Goal: Transaction & Acquisition: Purchase product/service

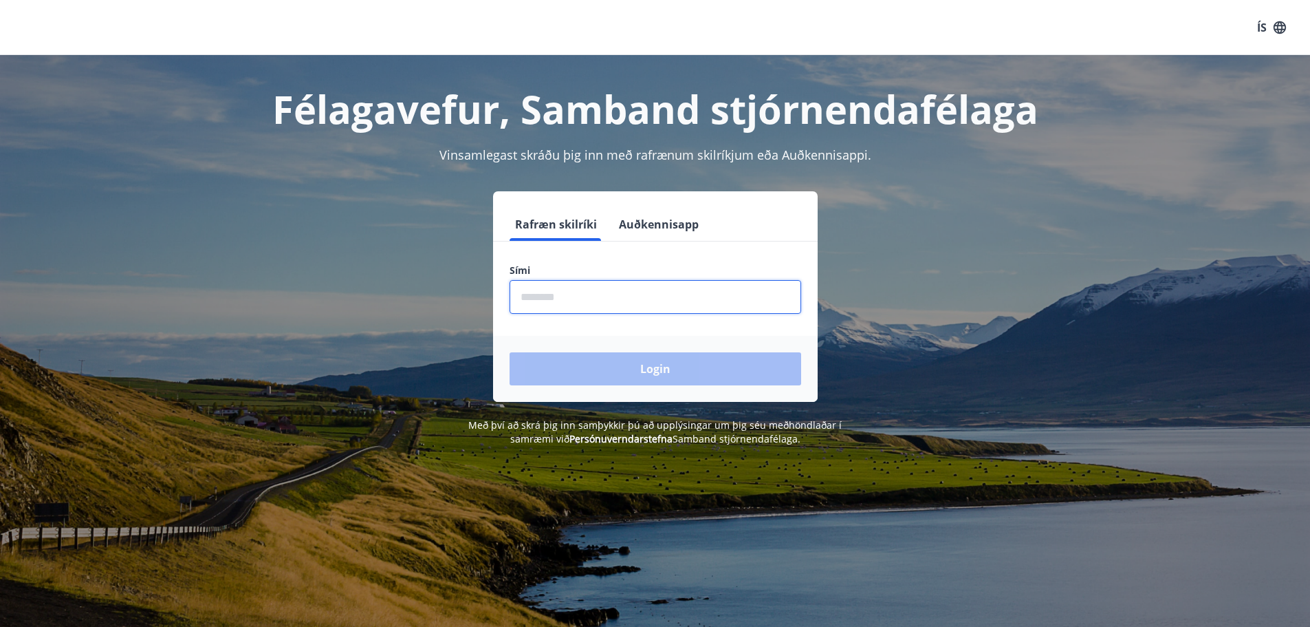
click at [582, 292] on input "phone" at bounding box center [656, 297] width 292 height 34
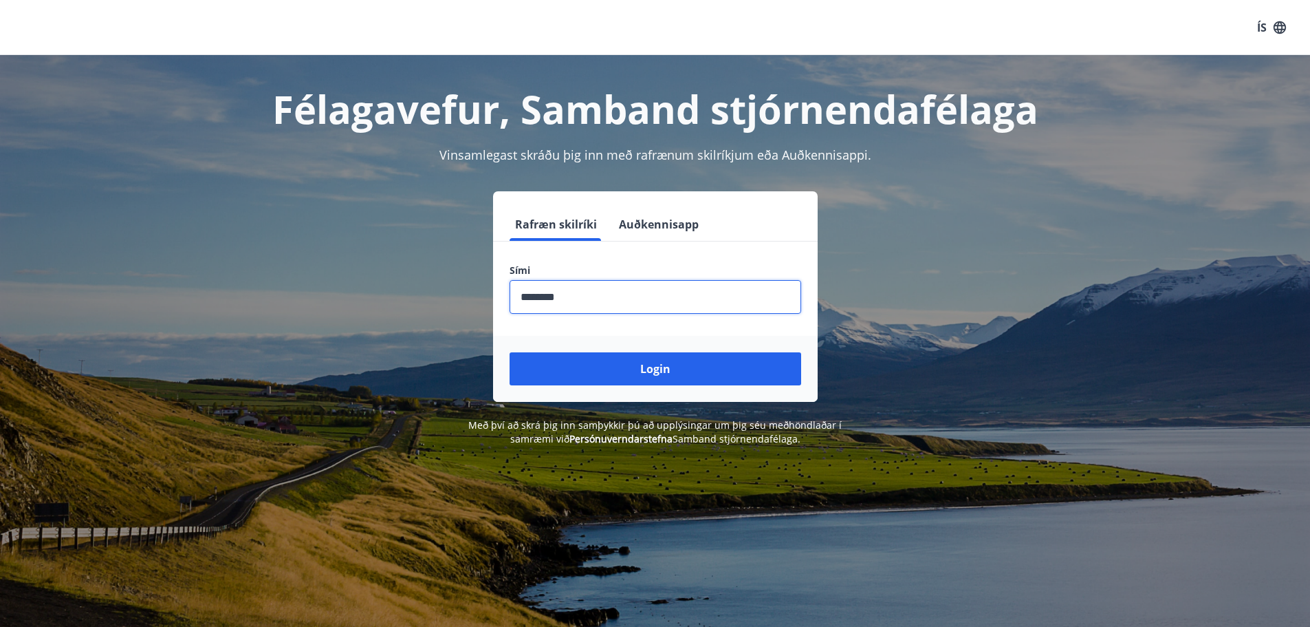
type input "********"
click at [510, 352] on button "Login" at bounding box center [656, 368] width 292 height 33
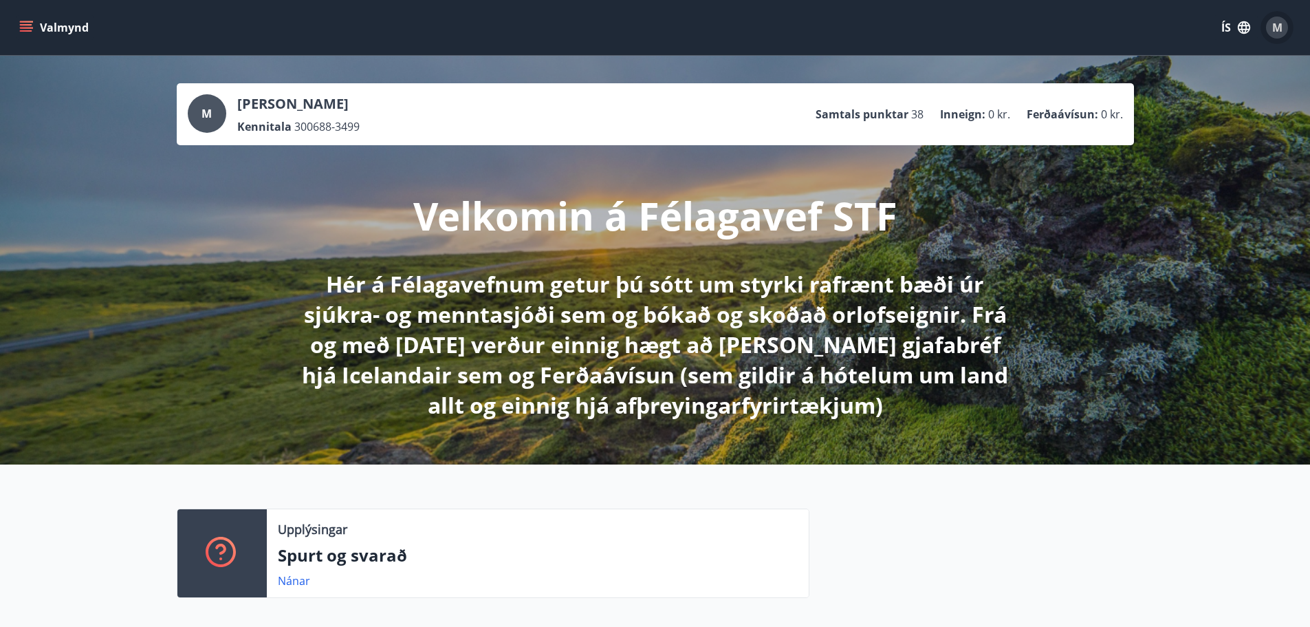
click at [1271, 29] on div "M" at bounding box center [1277, 28] width 22 height 22
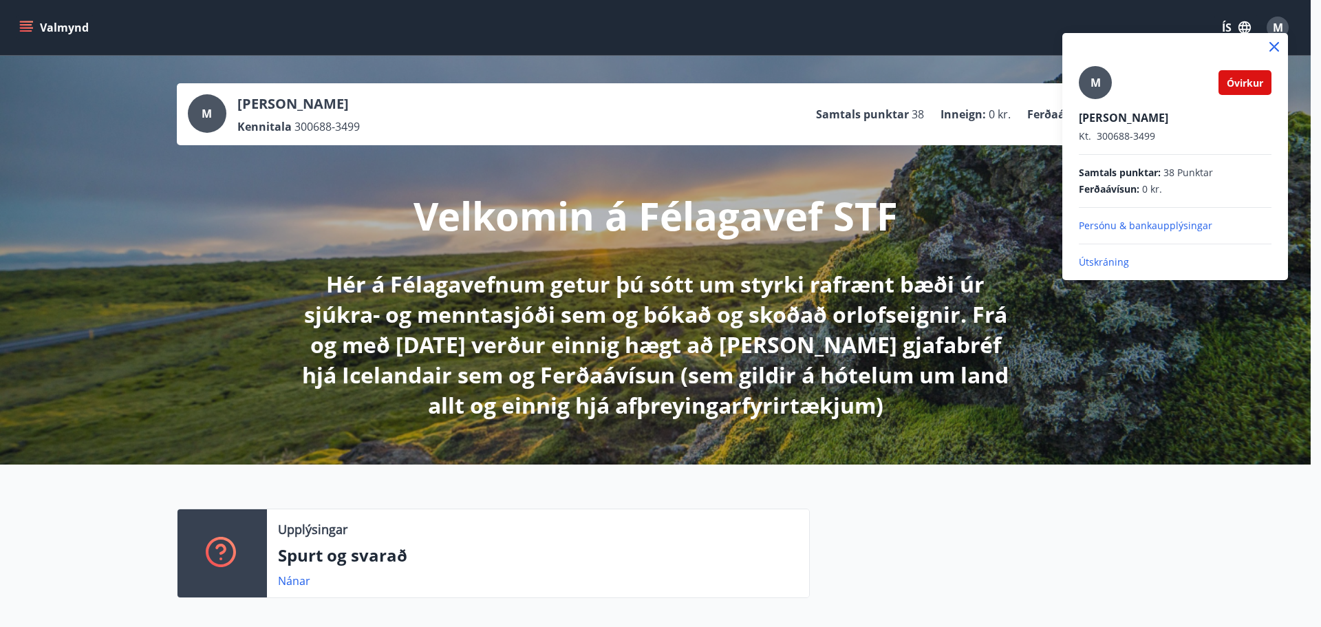
click at [1244, 79] on span "Óvirkur" at bounding box center [1244, 82] width 36 height 13
click at [1127, 227] on p "Persónu & bankaupplýsingar" at bounding box center [1175, 226] width 193 height 14
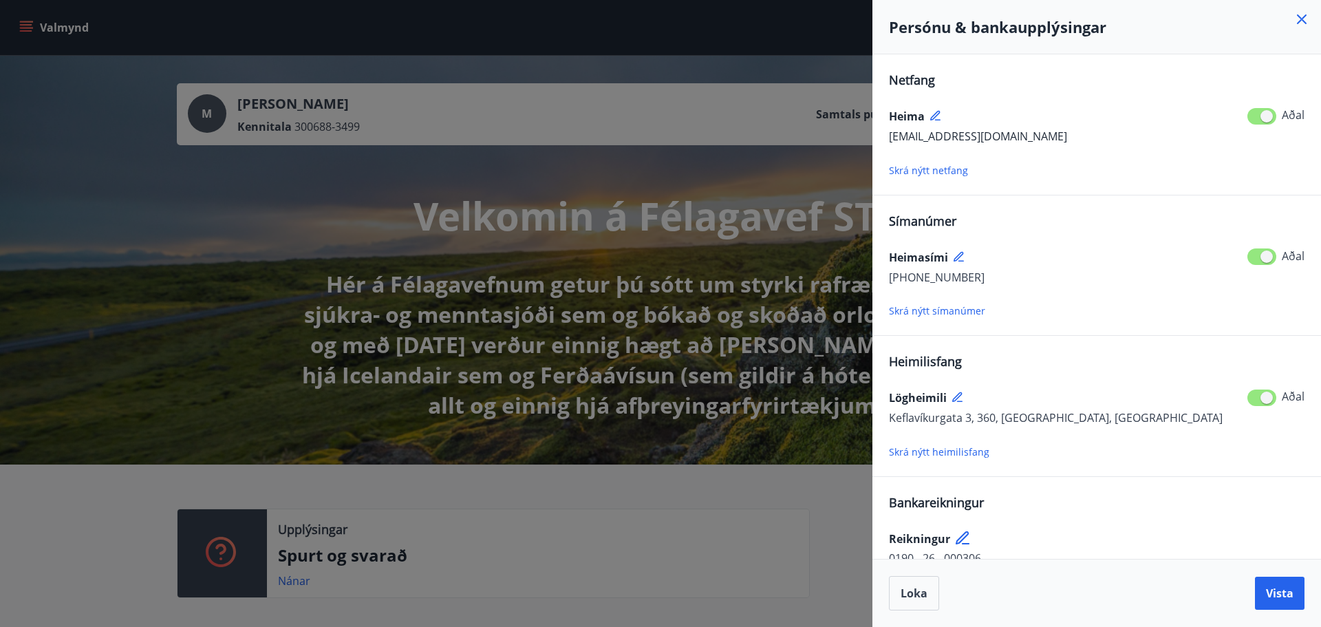
click at [1054, 597] on div "Loka Vista" at bounding box center [1096, 593] width 415 height 34
click at [920, 601] on button "Loka" at bounding box center [914, 593] width 50 height 34
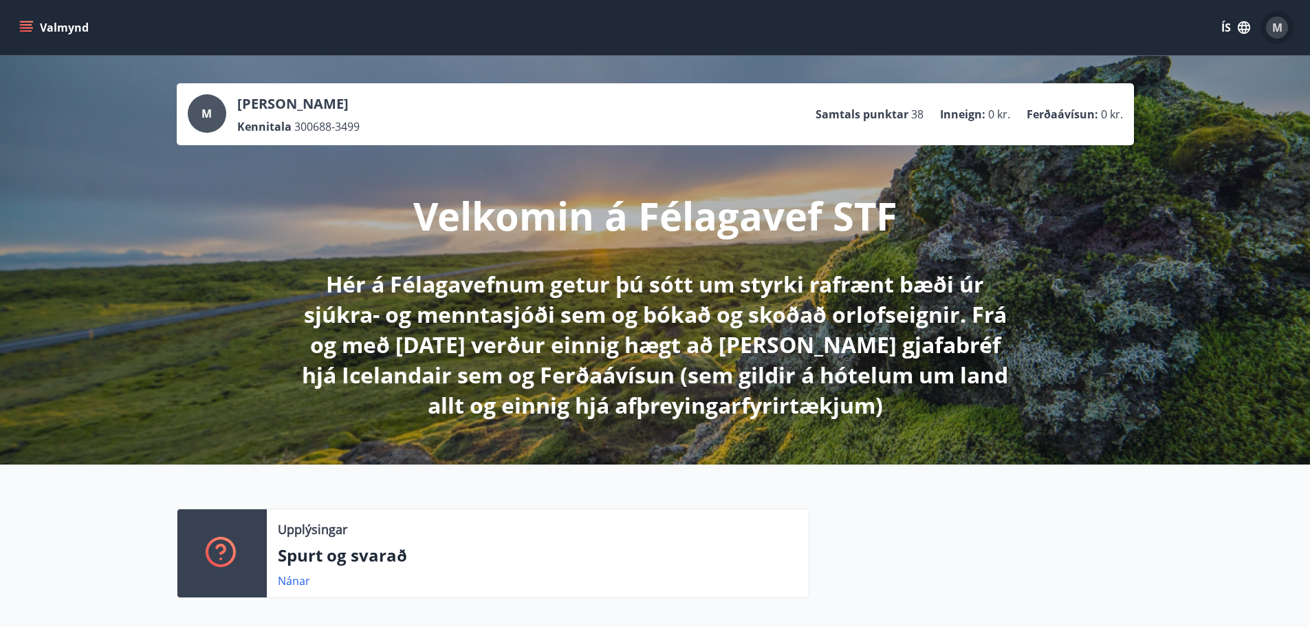
click at [1284, 39] on button "M" at bounding box center [1277, 27] width 33 height 33
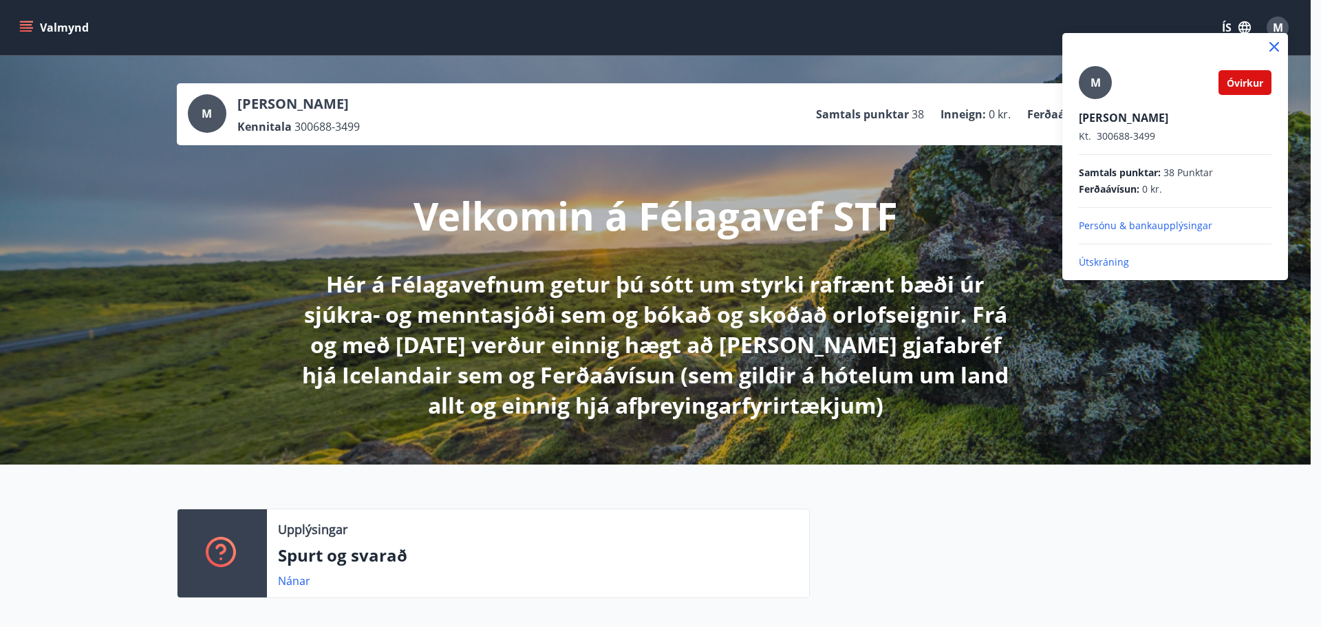
click at [1246, 83] on span "Óvirkur" at bounding box center [1244, 82] width 36 height 13
click at [1275, 49] on icon at bounding box center [1274, 47] width 10 height 10
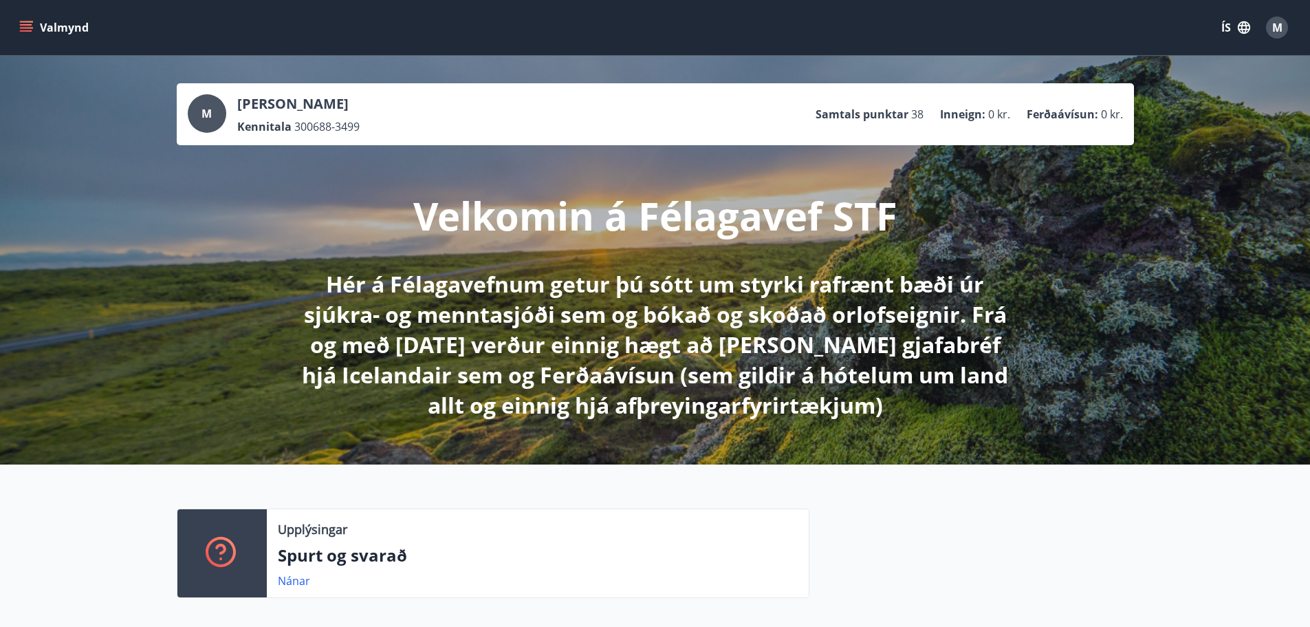
click at [1230, 36] on button "ÍS" at bounding box center [1236, 27] width 44 height 25
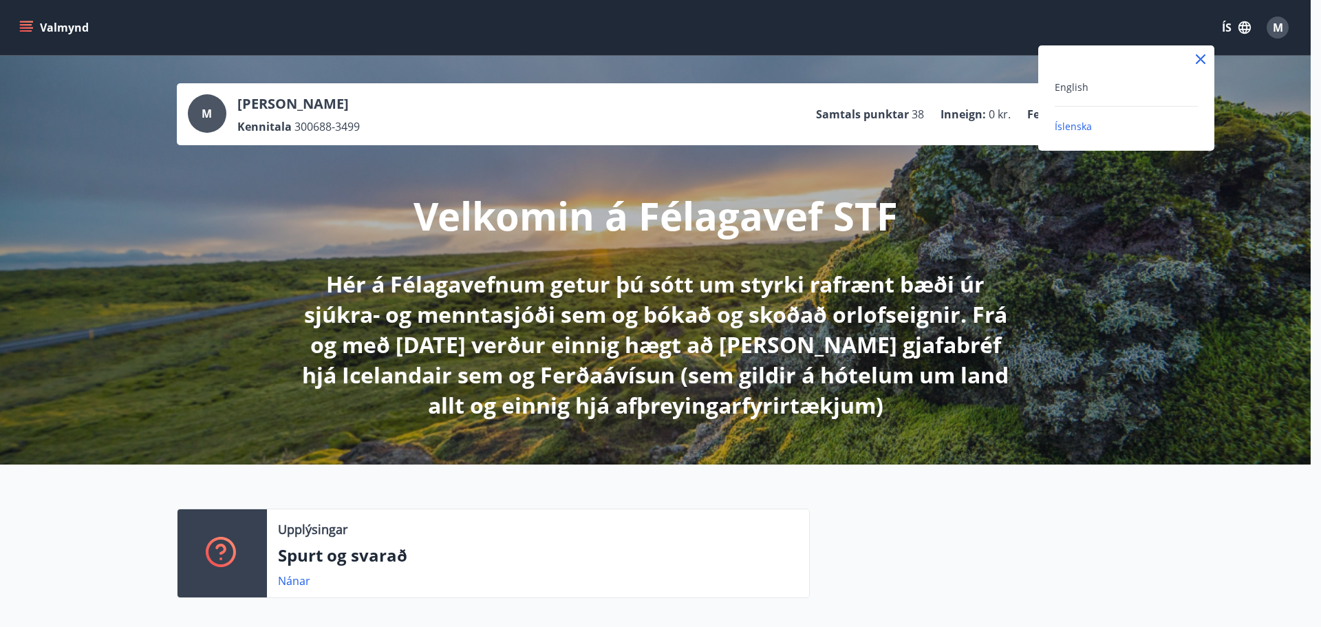
click at [913, 151] on div at bounding box center [660, 313] width 1321 height 627
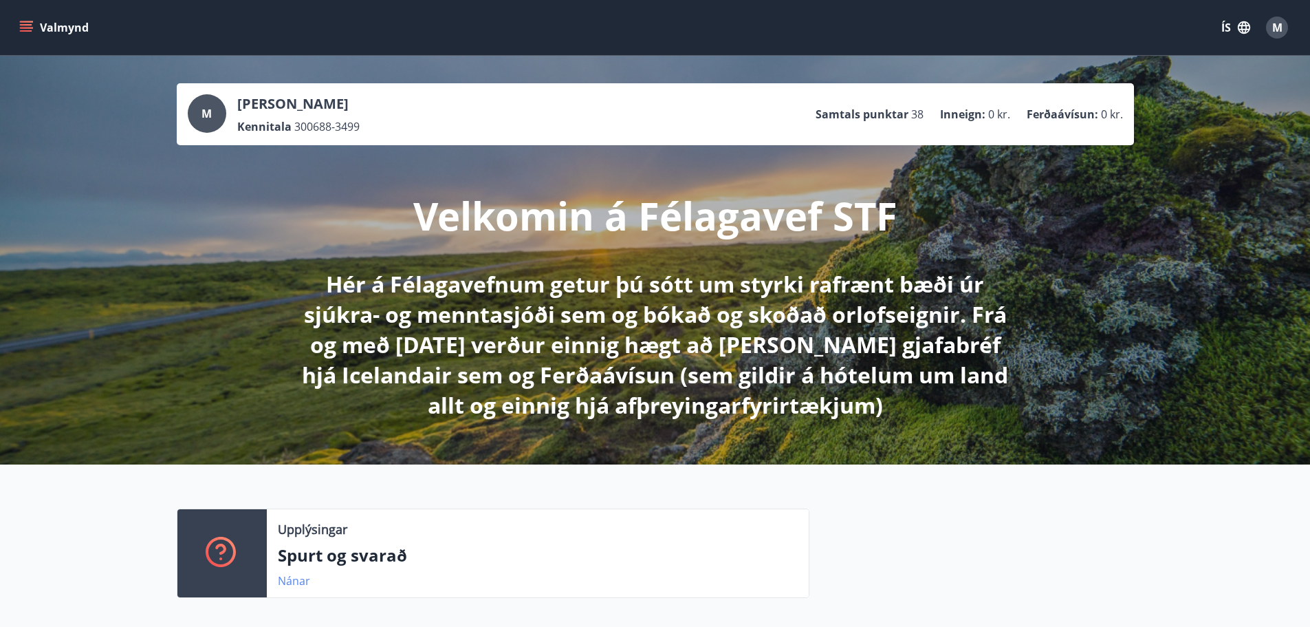
click at [302, 581] on link "Nánar" at bounding box center [294, 580] width 32 height 15
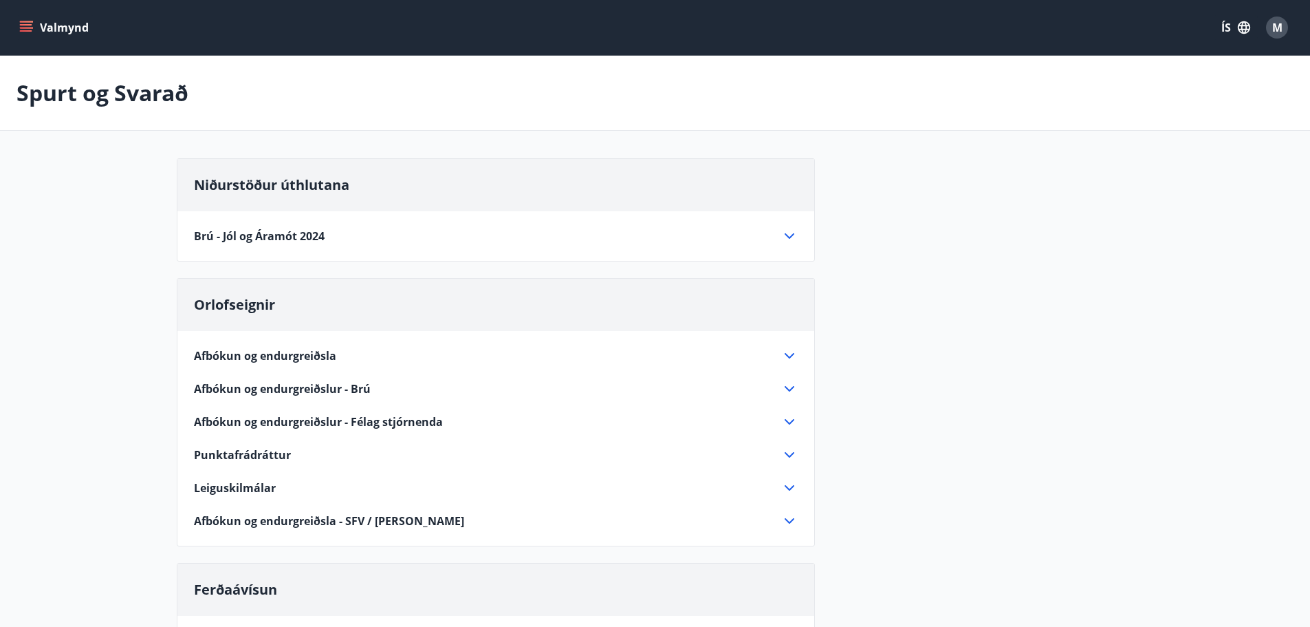
click at [35, 20] on button "Valmynd" at bounding box center [56, 27] width 78 height 25
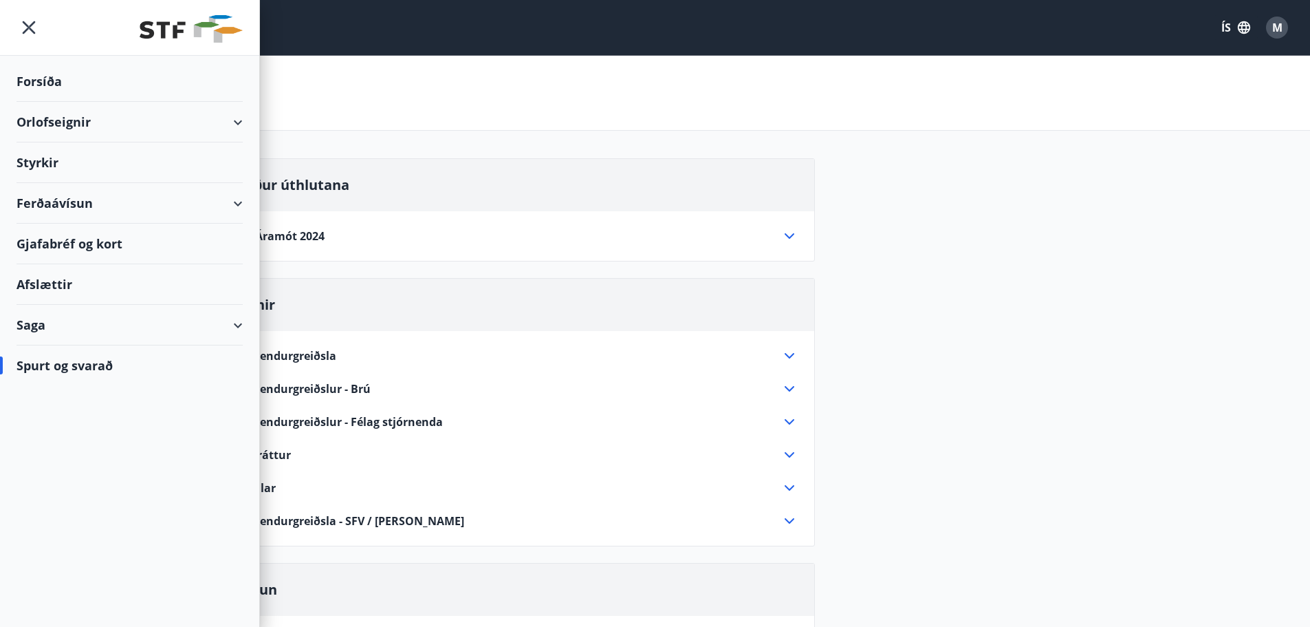
click at [74, 208] on div "Ferðaávísun" at bounding box center [130, 203] width 226 height 41
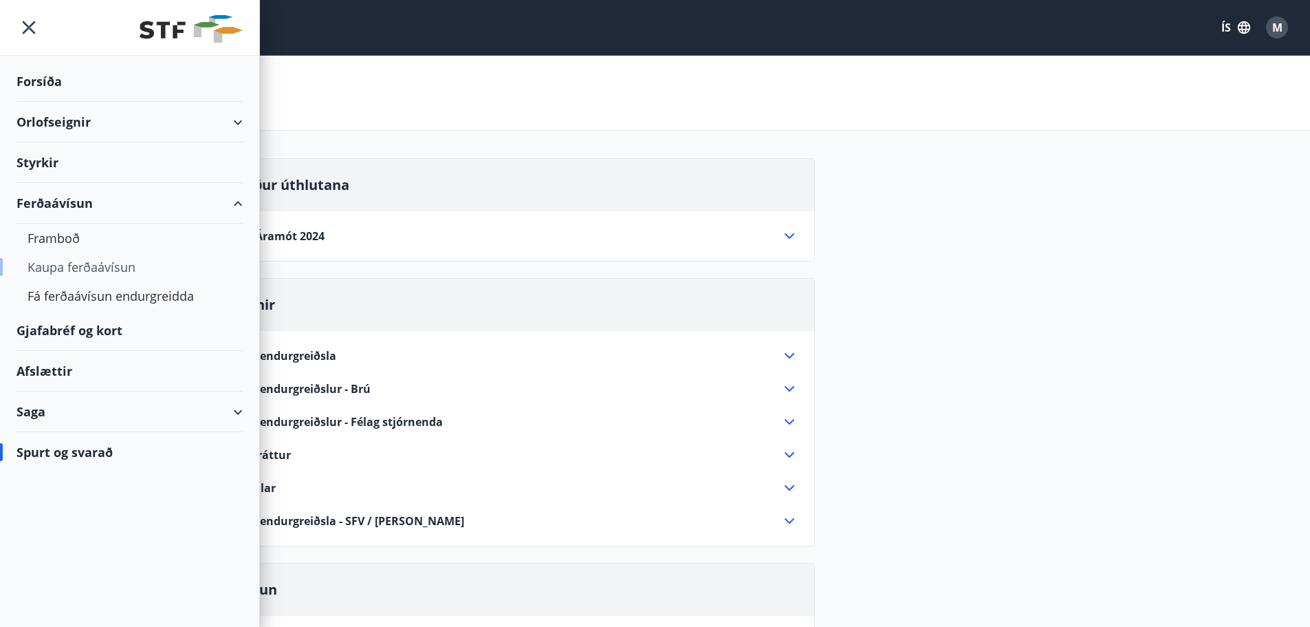
click at [74, 267] on div "Kaupa ferðaávísun" at bounding box center [130, 266] width 204 height 29
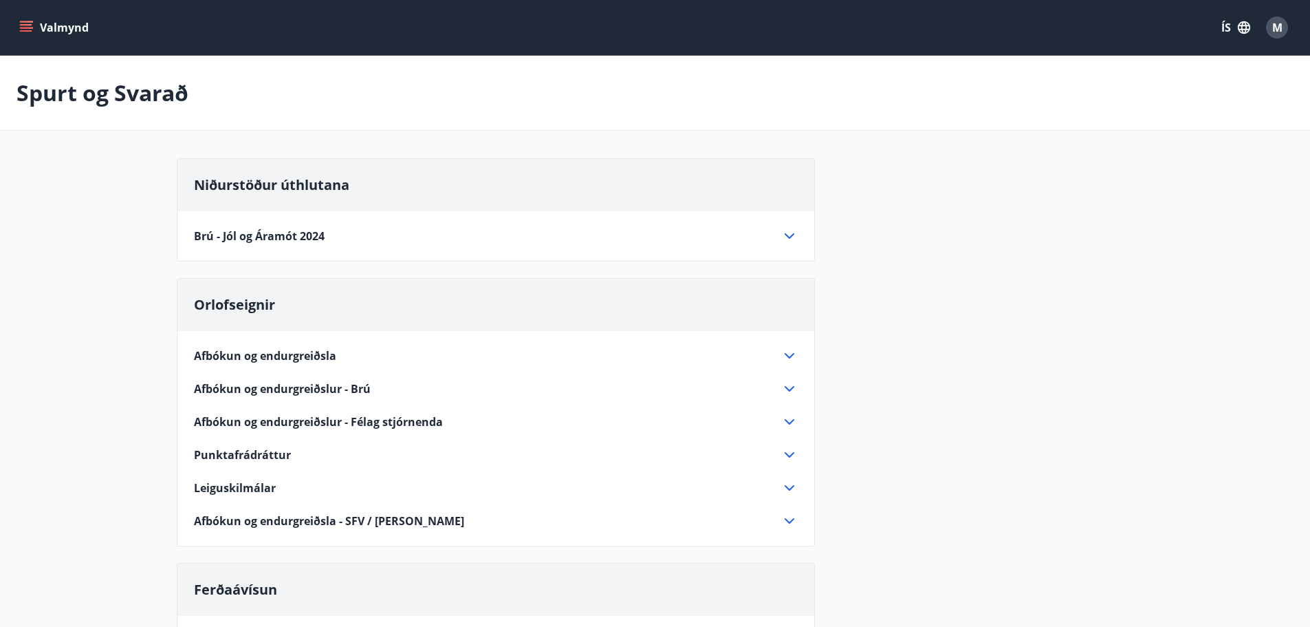
click at [34, 37] on button "Valmynd" at bounding box center [56, 27] width 78 height 25
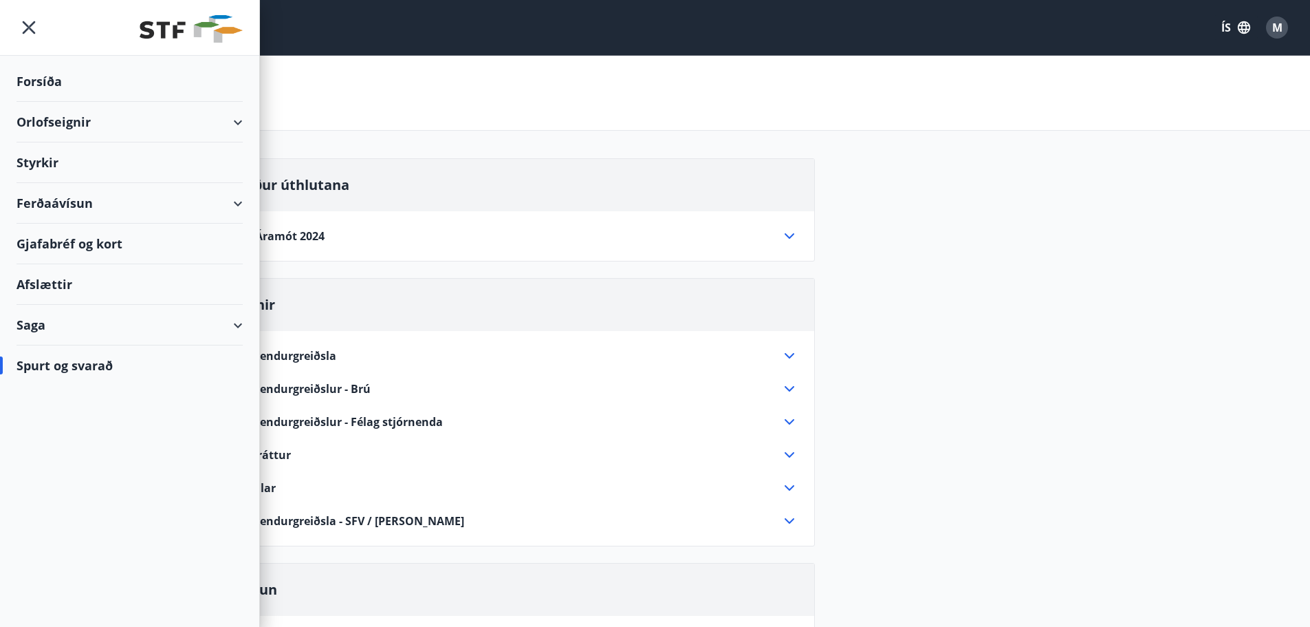
click at [243, 208] on icon at bounding box center [238, 203] width 17 height 17
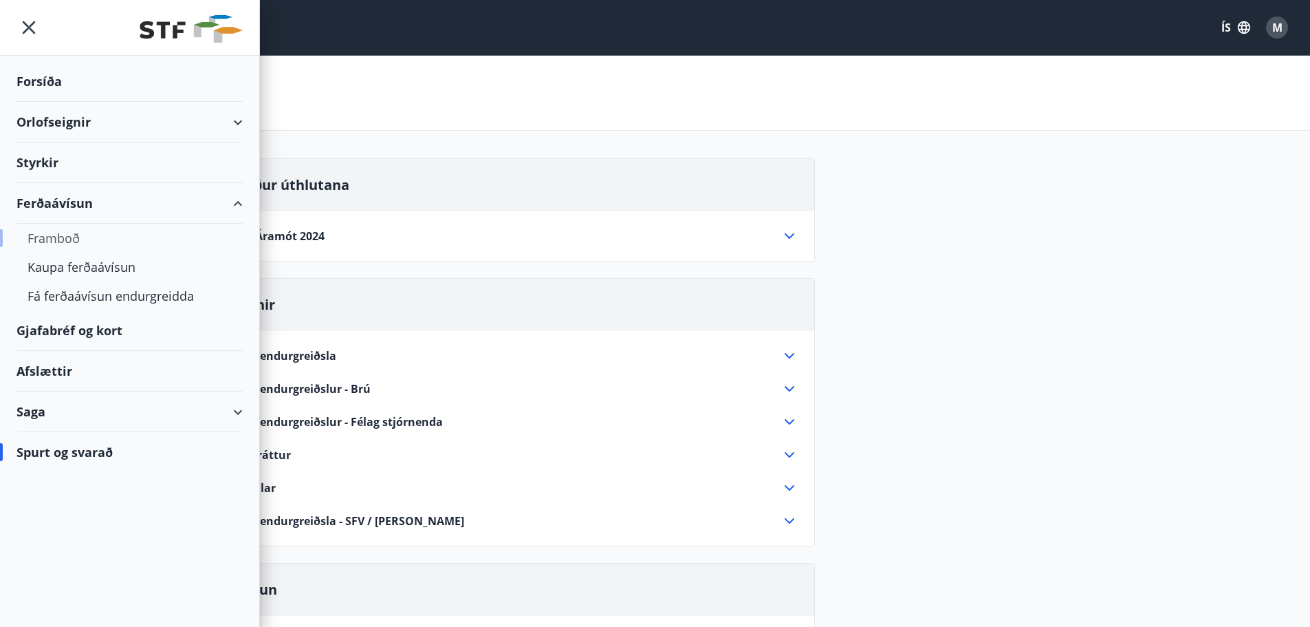
click at [69, 244] on div "Framboð" at bounding box center [130, 238] width 204 height 29
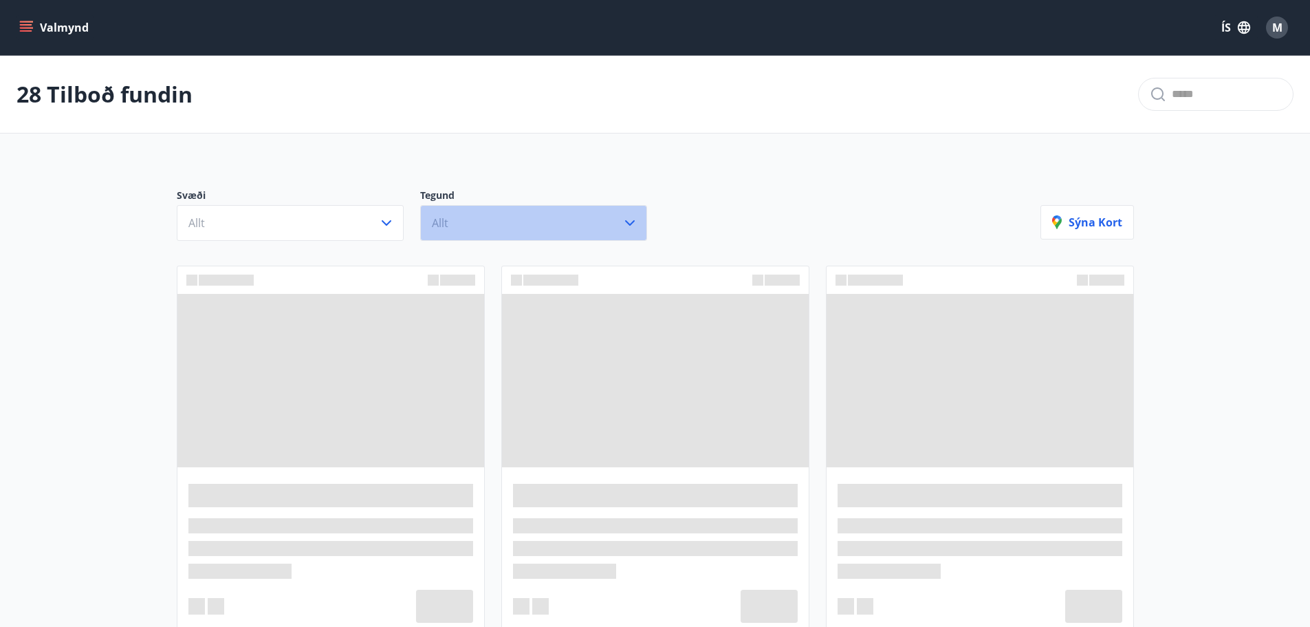
click at [519, 226] on button "Allt" at bounding box center [533, 223] width 227 height 36
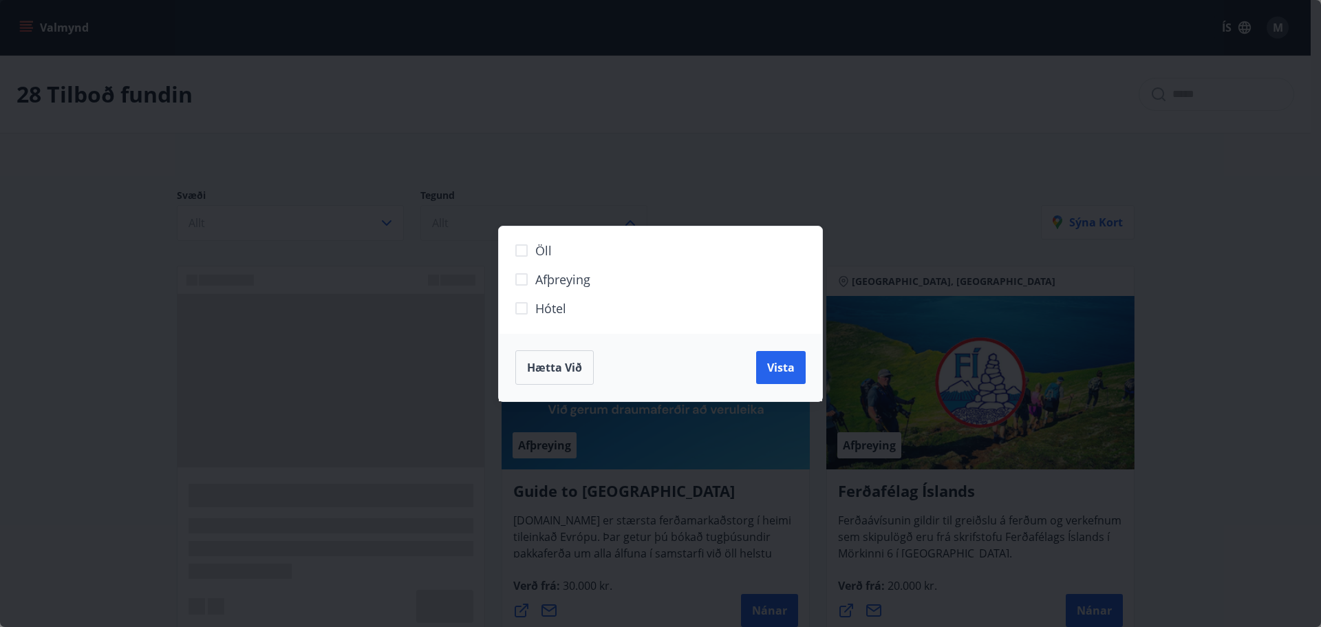
click at [519, 226] on div "Öll Afþreying Hótel" at bounding box center [661, 279] width 325 height 107
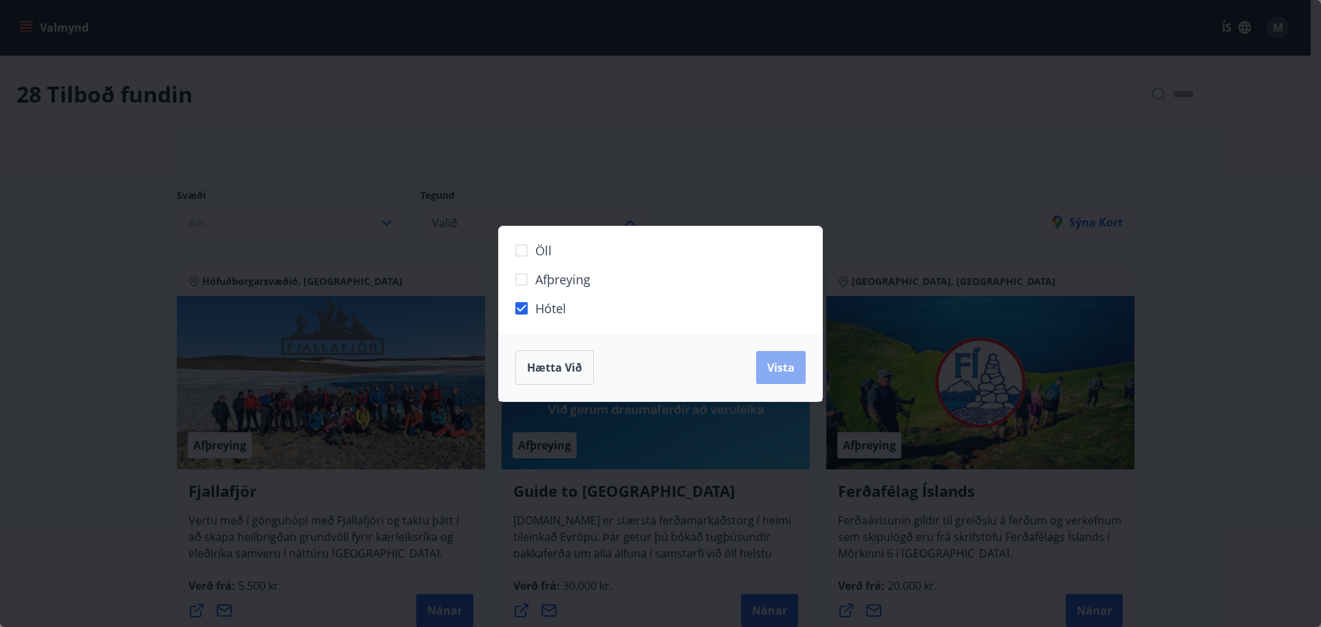
click at [781, 365] on span "Vista" at bounding box center [781, 367] width 28 height 15
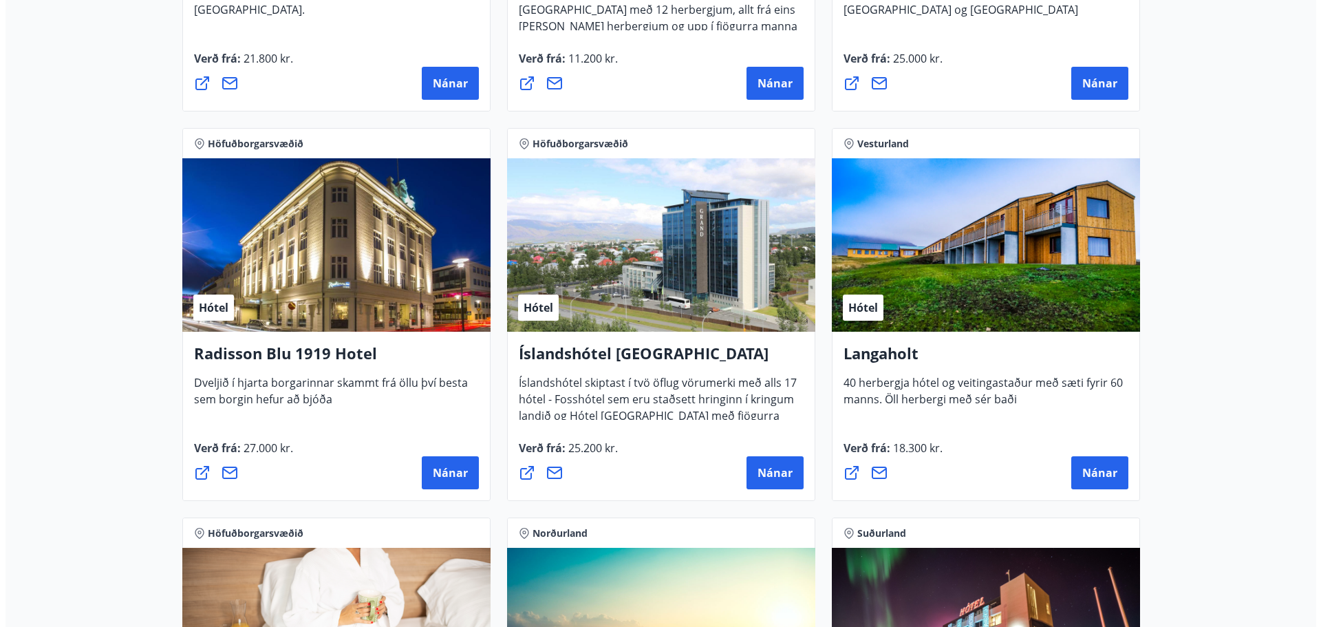
scroll to position [2146, 0]
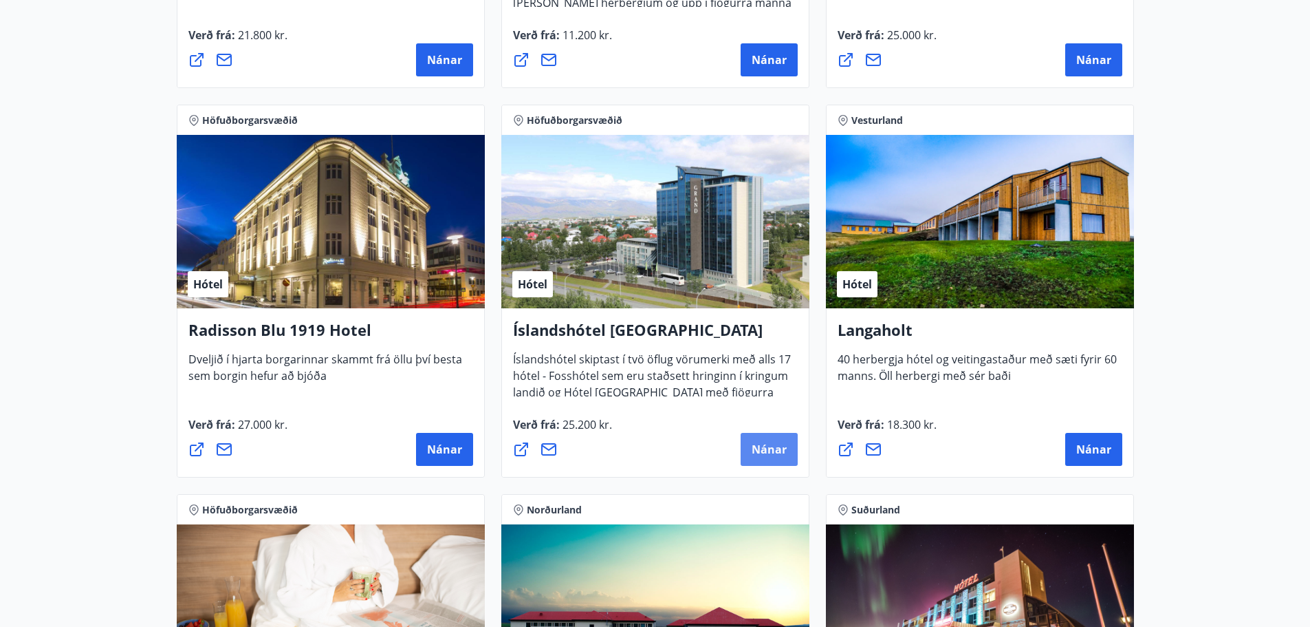
click at [761, 443] on span "Nánar" at bounding box center [769, 449] width 35 height 15
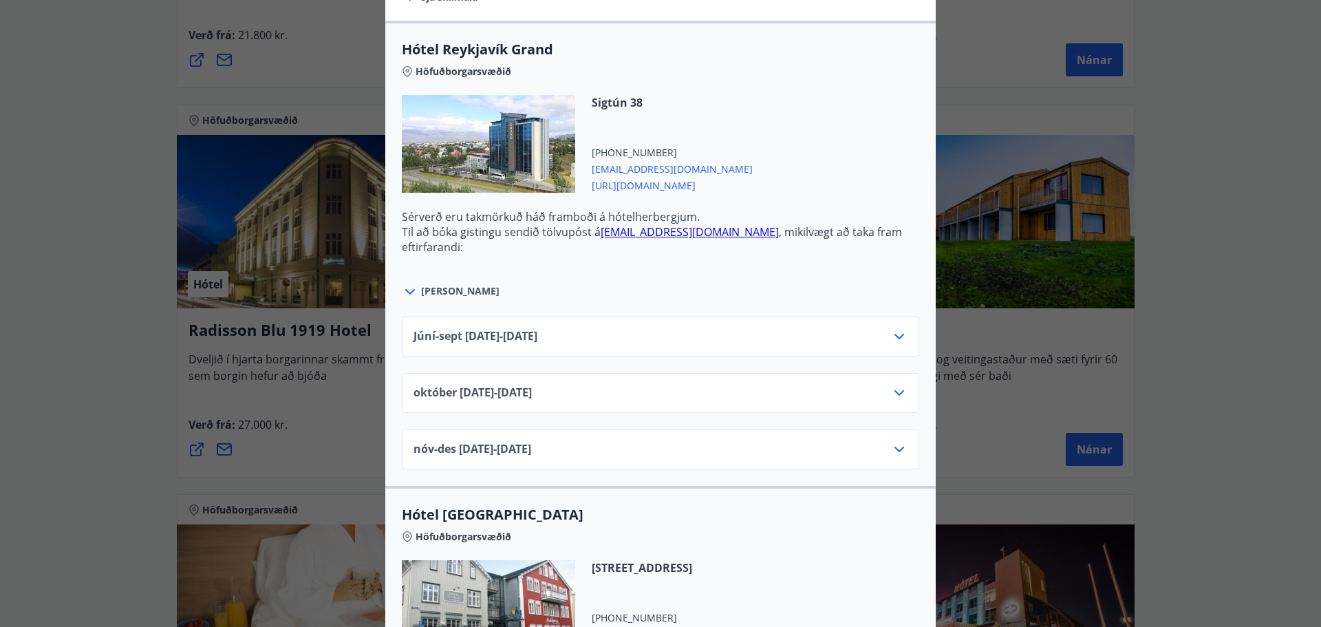
scroll to position [468, 0]
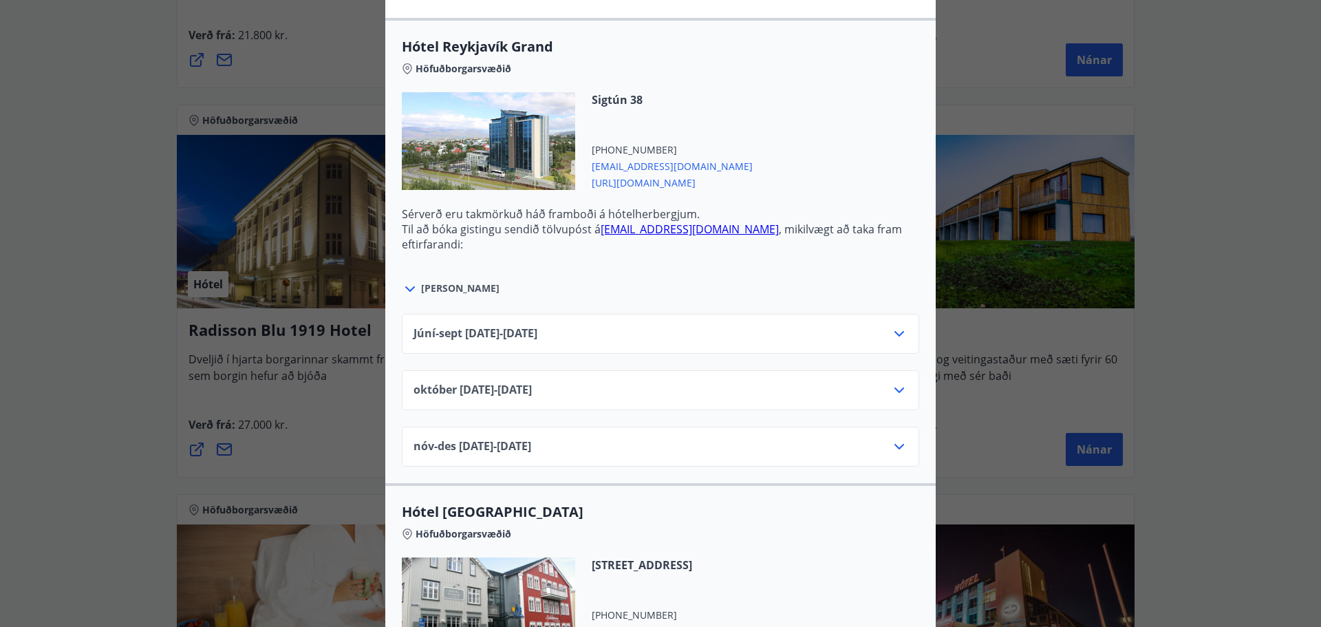
click at [887, 343] on div "Júní-[DATE]06.25 - [DATE]" at bounding box center [660, 339] width 494 height 28
click at [894, 334] on icon at bounding box center [899, 334] width 10 height 6
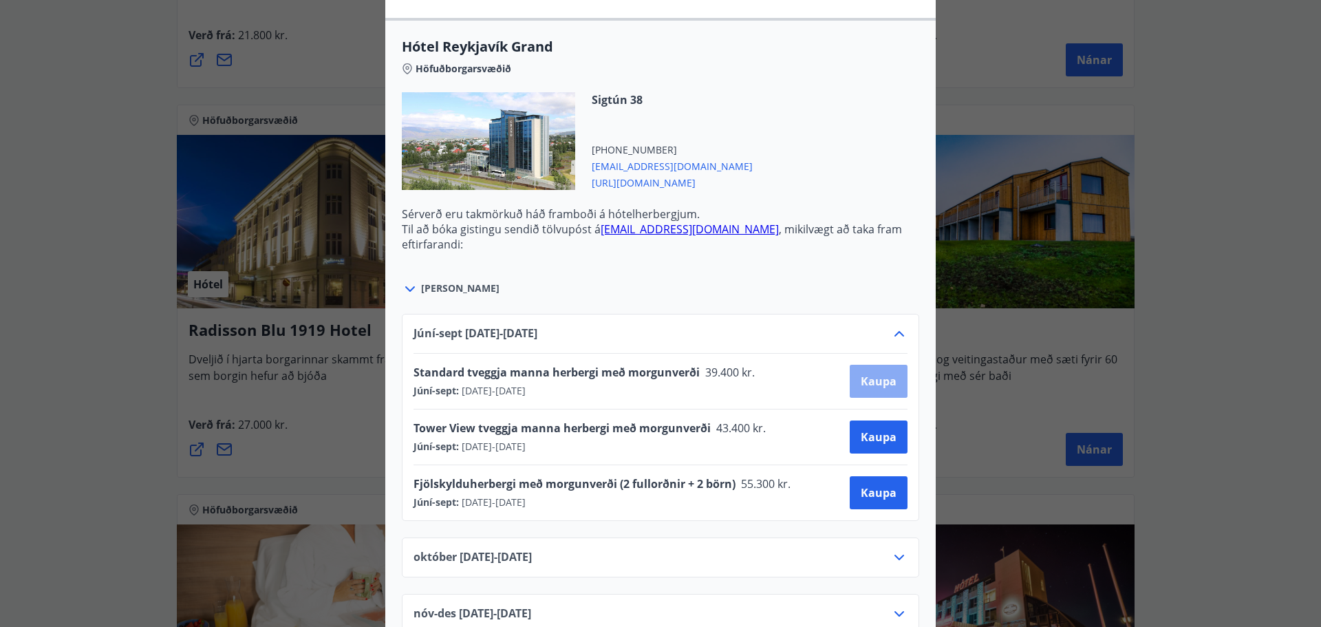
click at [873, 381] on span "Kaupa" at bounding box center [879, 381] width 36 height 15
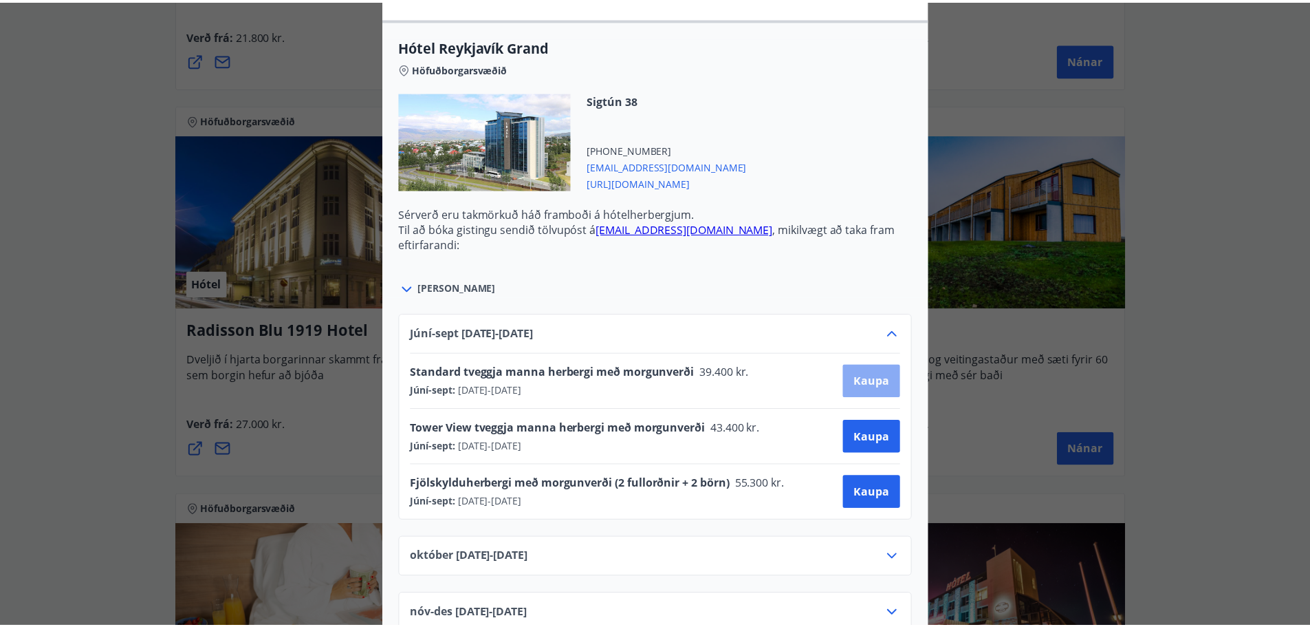
scroll to position [2, 0]
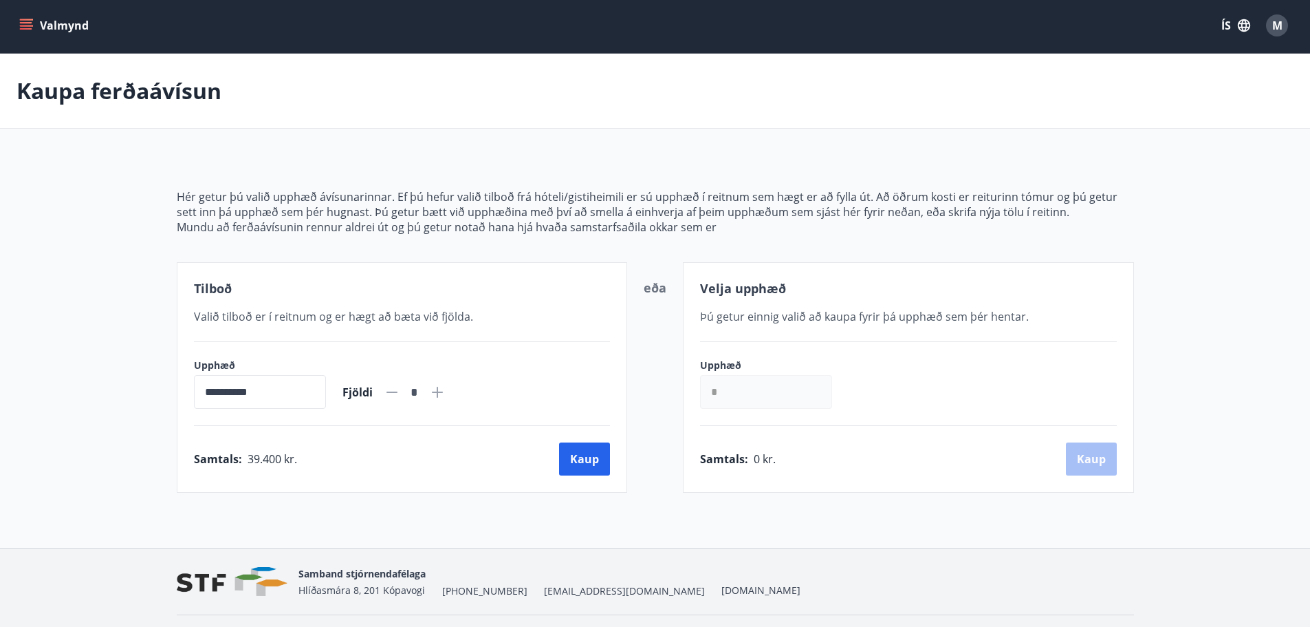
click at [757, 391] on input "*" at bounding box center [766, 392] width 132 height 34
type input "******"
click at [1079, 449] on button "Kaup" at bounding box center [1091, 458] width 51 height 33
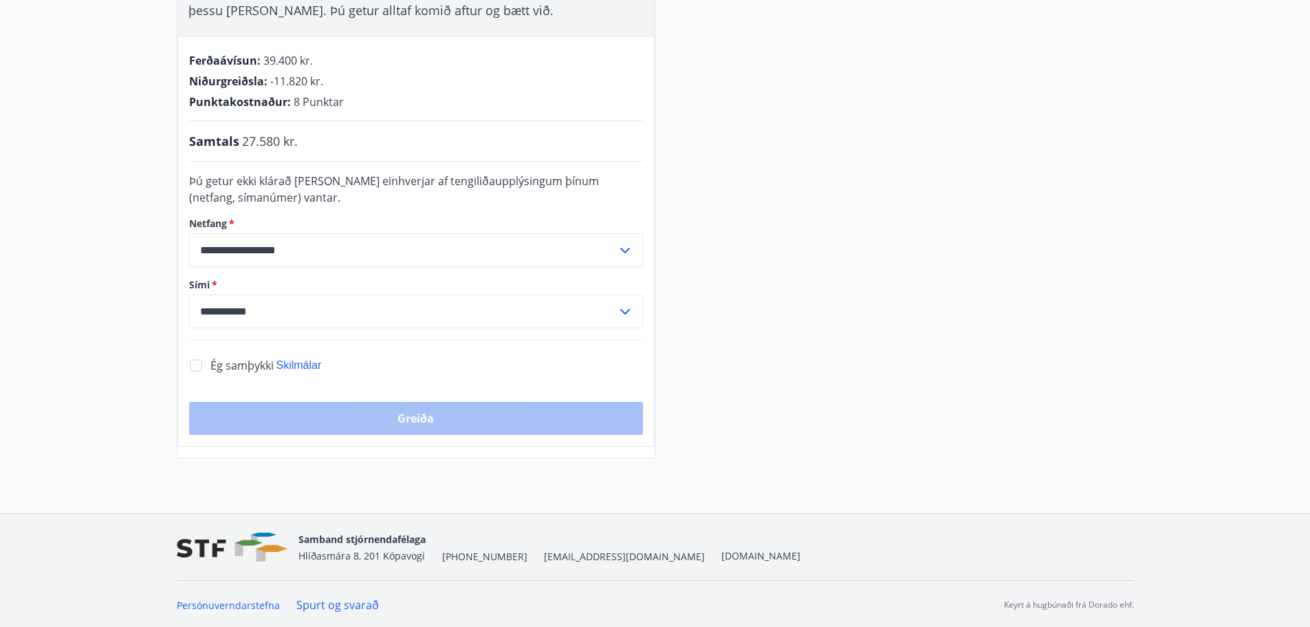
scroll to position [286, 0]
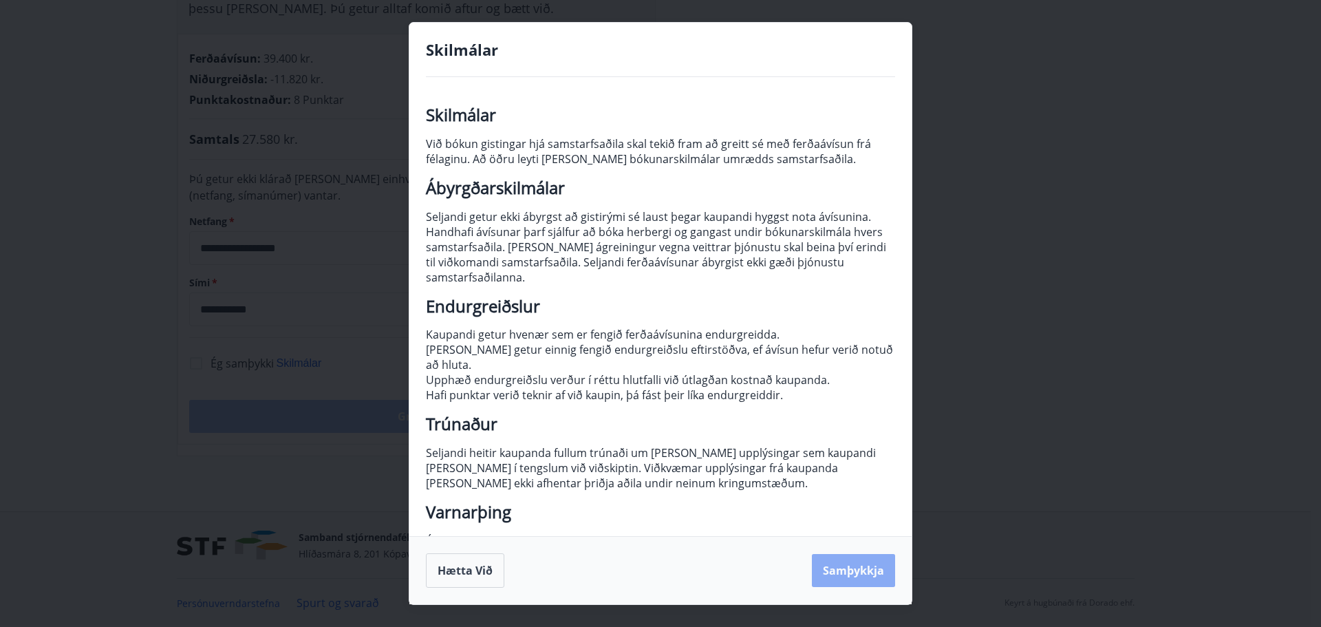
click at [847, 573] on button "Samþykkja" at bounding box center [853, 570] width 83 height 33
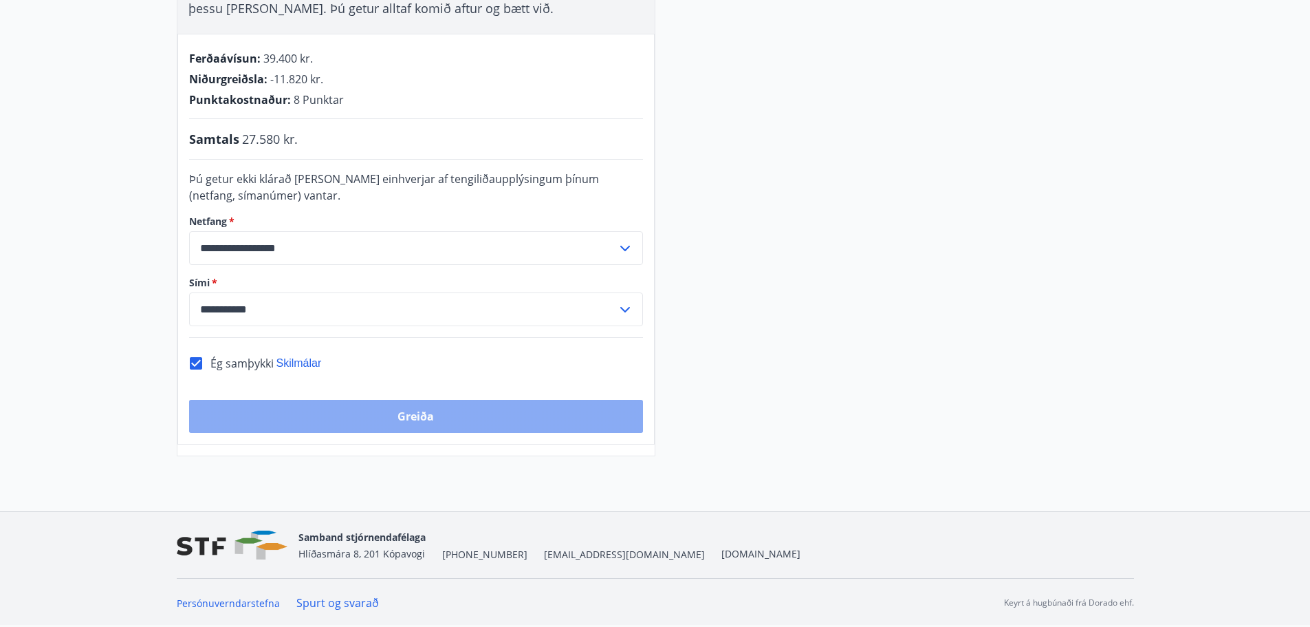
click at [437, 422] on button "Greiða" at bounding box center [416, 416] width 454 height 33
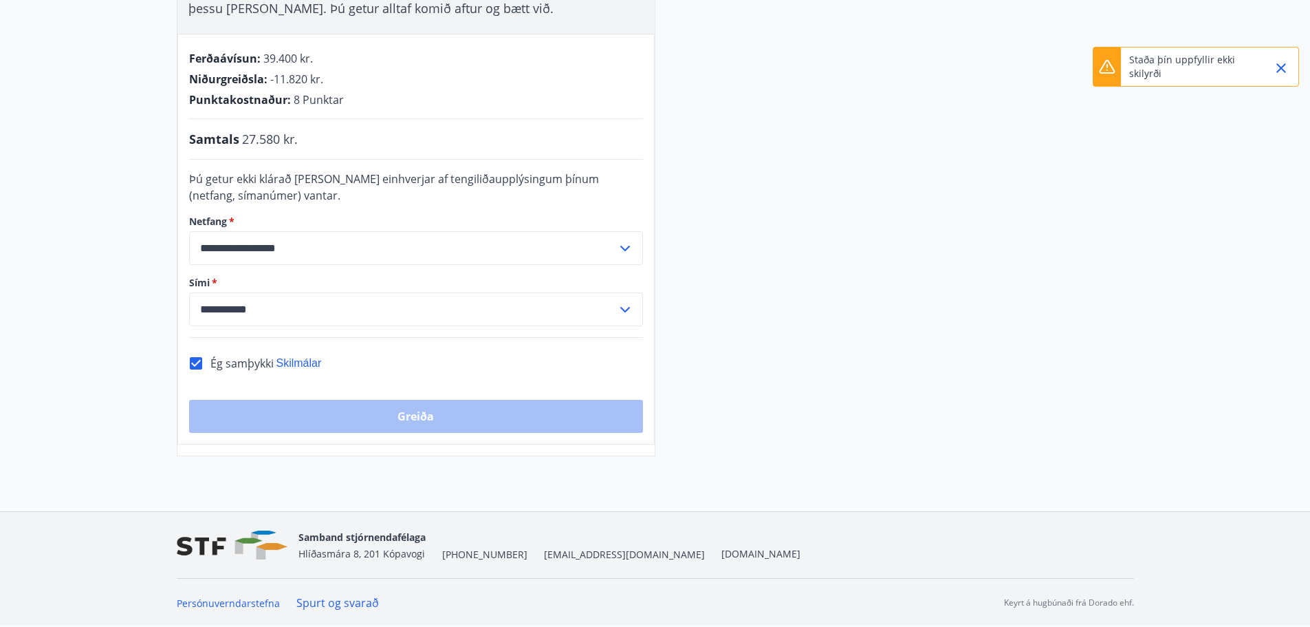
click at [1176, 71] on p "Staða þín uppfyllir ekki skilyrði" at bounding box center [1189, 67] width 121 height 28
click at [1284, 70] on icon "Close" at bounding box center [1282, 68] width 10 height 10
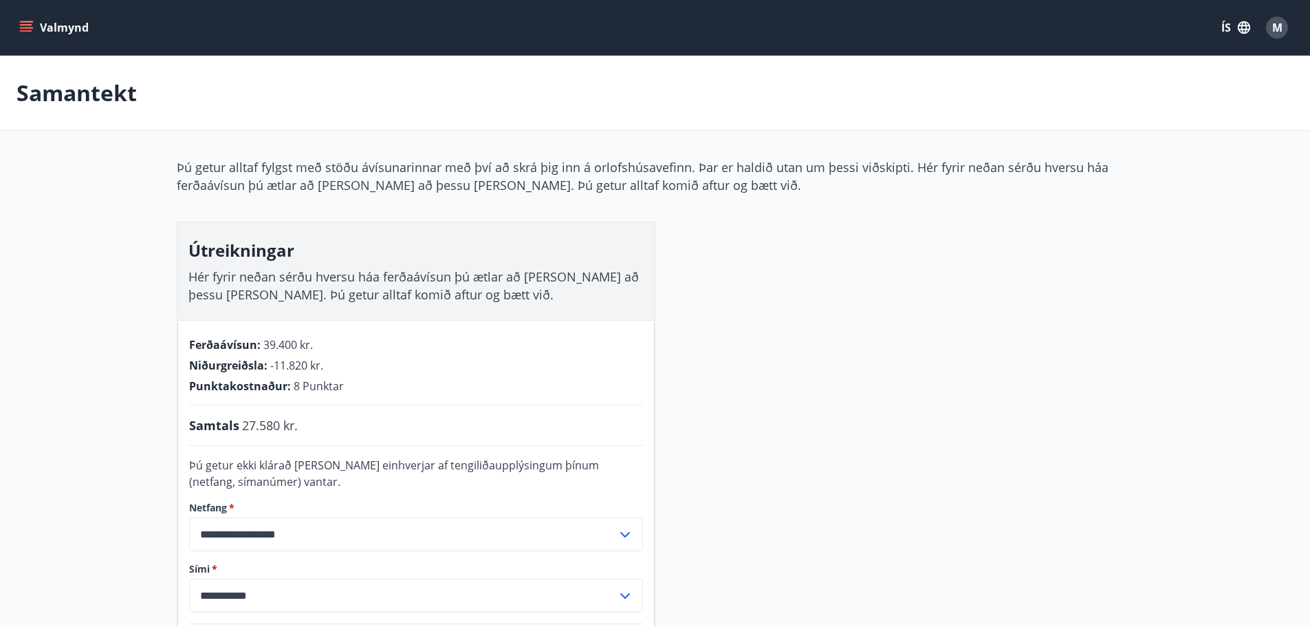
click at [430, 277] on span "Hér fyrir neðan sérðu hversu háa ferðaávísun þú ætlar að [PERSON_NAME] að þessu…" at bounding box center [413, 285] width 451 height 34
click at [433, 171] on p "Þú getur alltaf fylgst með stöðu ávísunarinnar með því að skrá þig inn á orlofs…" at bounding box center [655, 176] width 957 height 36
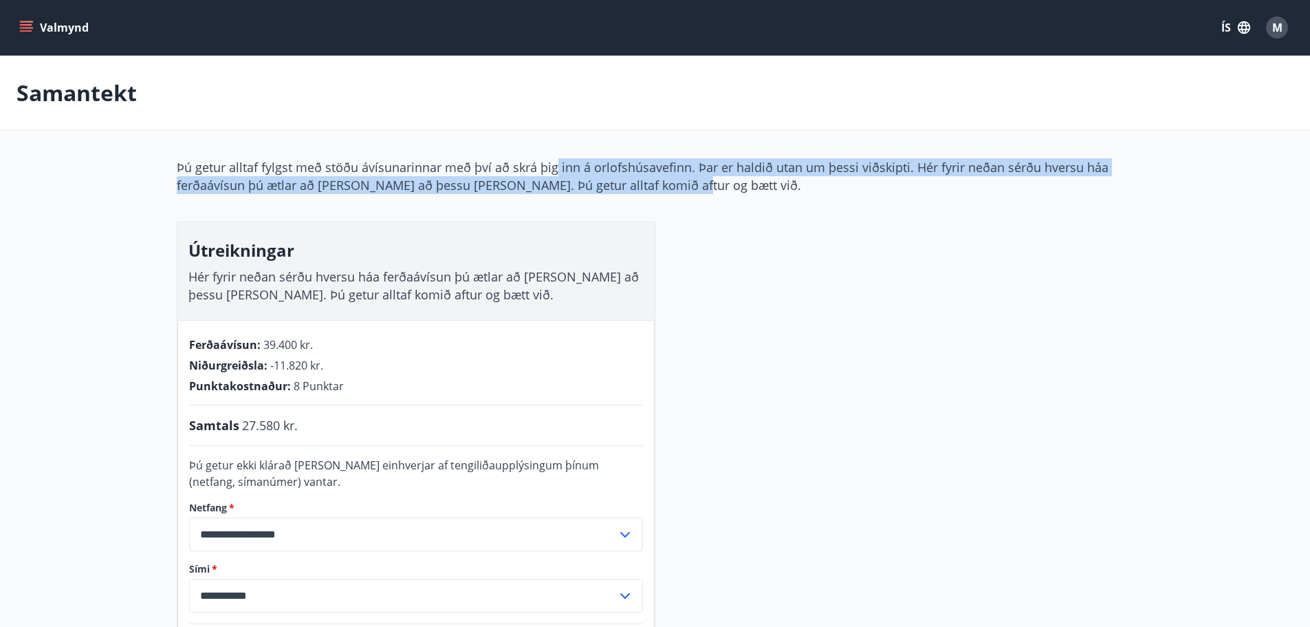
drag, startPoint x: 552, startPoint y: 159, endPoint x: 711, endPoint y: 191, distance: 162.0
click at [711, 191] on p "Þú getur alltaf fylgst með stöðu ávísunarinnar með því að skrá þig inn á orlofs…" at bounding box center [655, 176] width 957 height 36
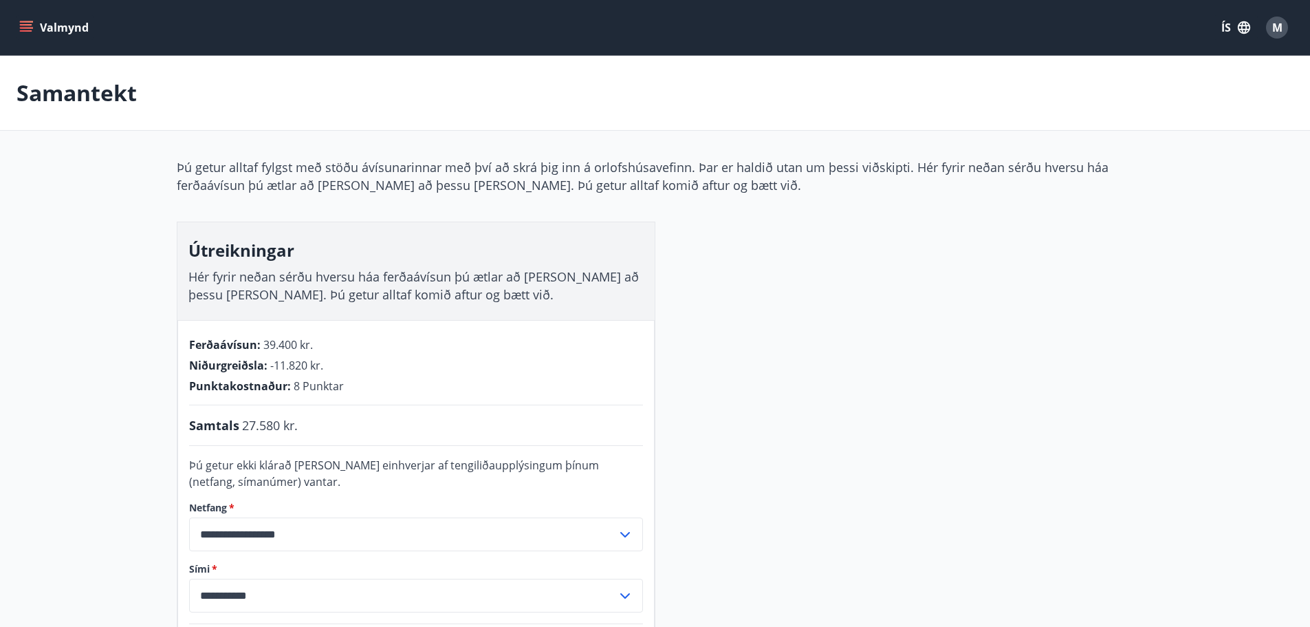
click at [651, 191] on p "Þú getur alltaf fylgst með stöðu ávísunarinnar með því að skrá þig inn á orlofs…" at bounding box center [655, 176] width 957 height 36
click at [665, 184] on p "Þú getur alltaf fylgst með stöðu ávísunarinnar með því að skrá þig inn á orlofs…" at bounding box center [655, 176] width 957 height 36
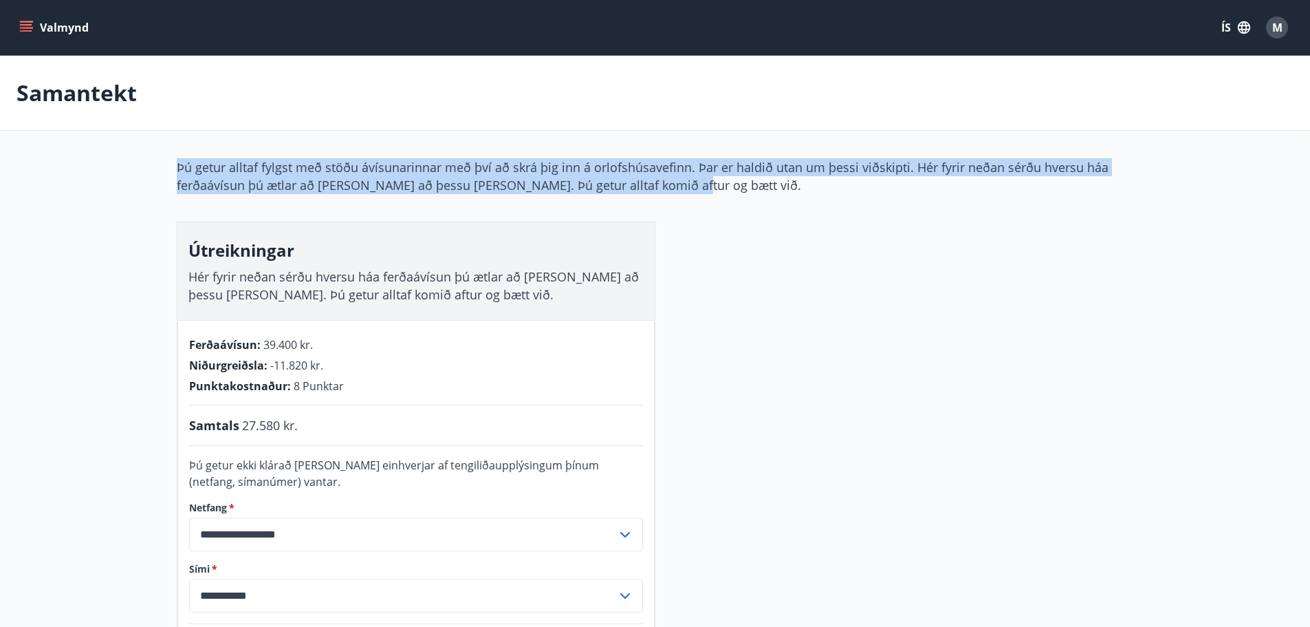
drag, startPoint x: 665, startPoint y: 184, endPoint x: 383, endPoint y: 128, distance: 287.5
click at [383, 128] on main "**********" at bounding box center [655, 399] width 1310 height 686
click at [318, 124] on div "Samantekt" at bounding box center [655, 93] width 1310 height 75
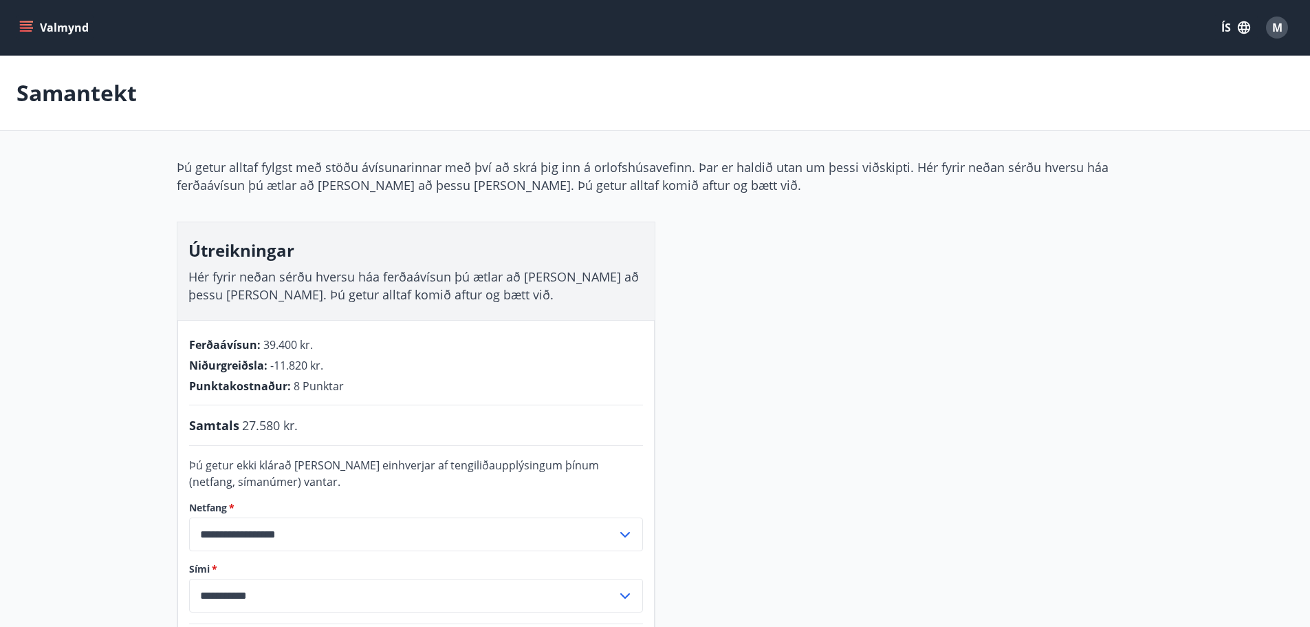
click at [373, 469] on span "Þú getur ekki klárað [PERSON_NAME] einhverjar af tengiliðaupplýsingum þínum (ne…" at bounding box center [394, 473] width 410 height 32
click at [1279, 28] on span "M" at bounding box center [1278, 27] width 10 height 15
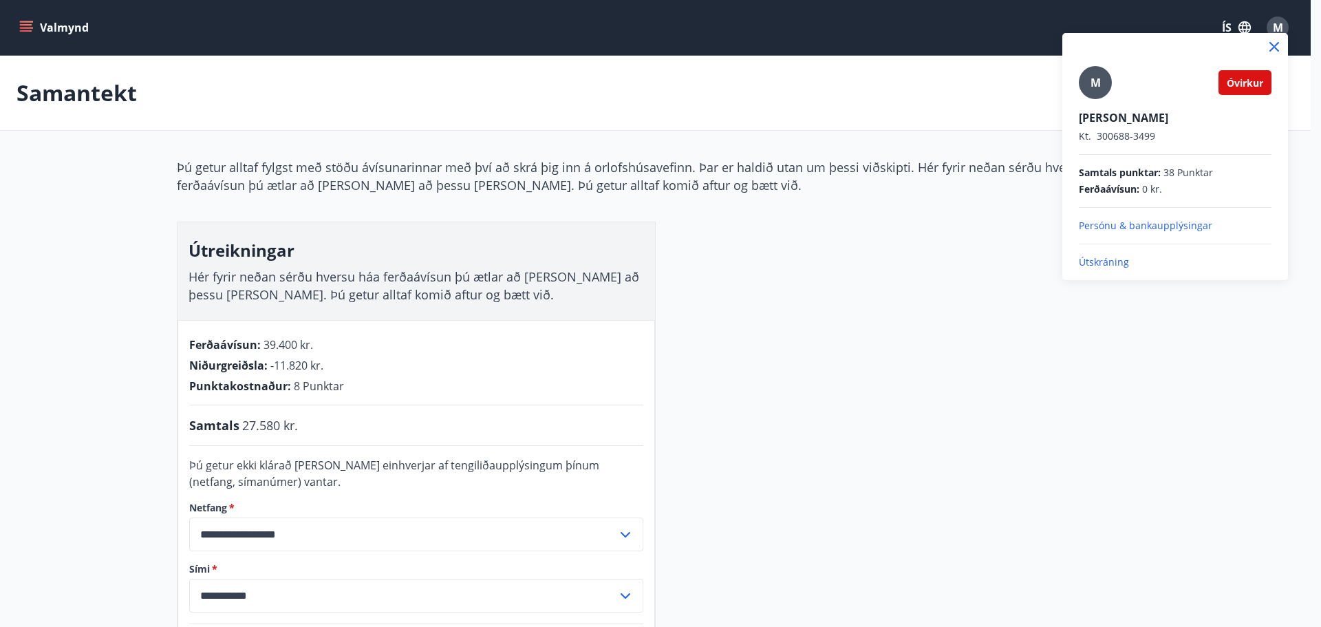
click at [1230, 72] on div "Óvirkur" at bounding box center [1244, 82] width 53 height 25
click at [1237, 86] on span "Óvirkur" at bounding box center [1244, 82] width 36 height 13
click at [1116, 23] on div at bounding box center [660, 313] width 1321 height 627
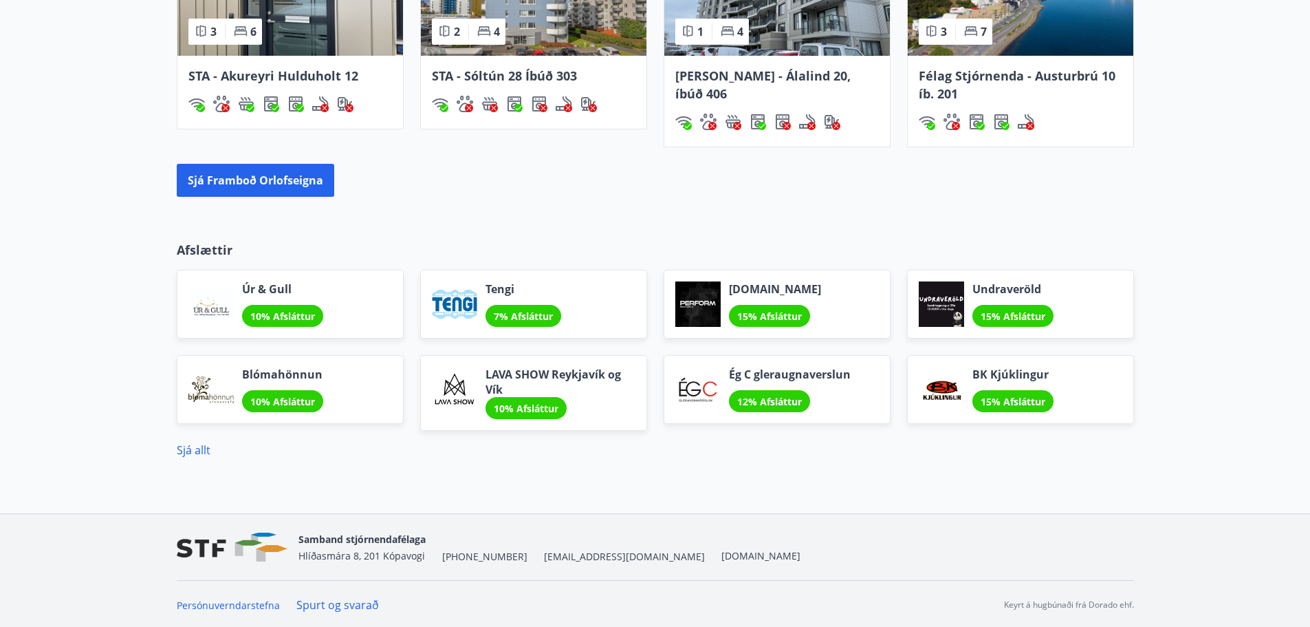
scroll to position [1052, 0]
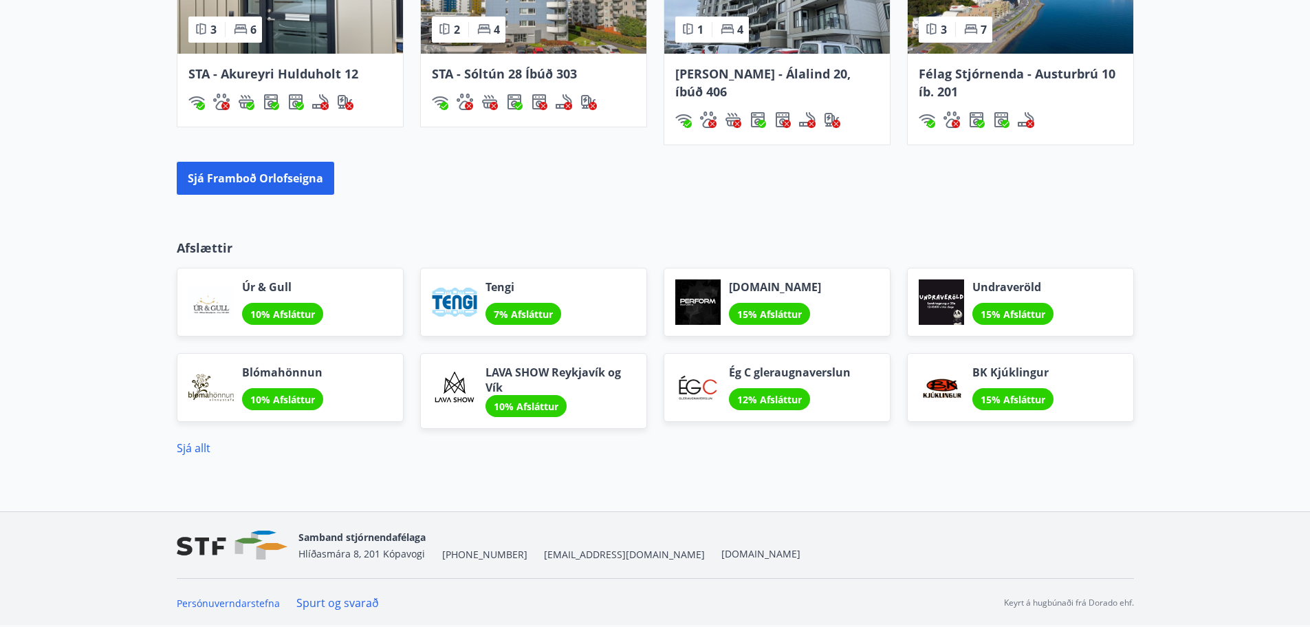
click at [312, 607] on link "Spurt og svarað" at bounding box center [337, 602] width 83 height 15
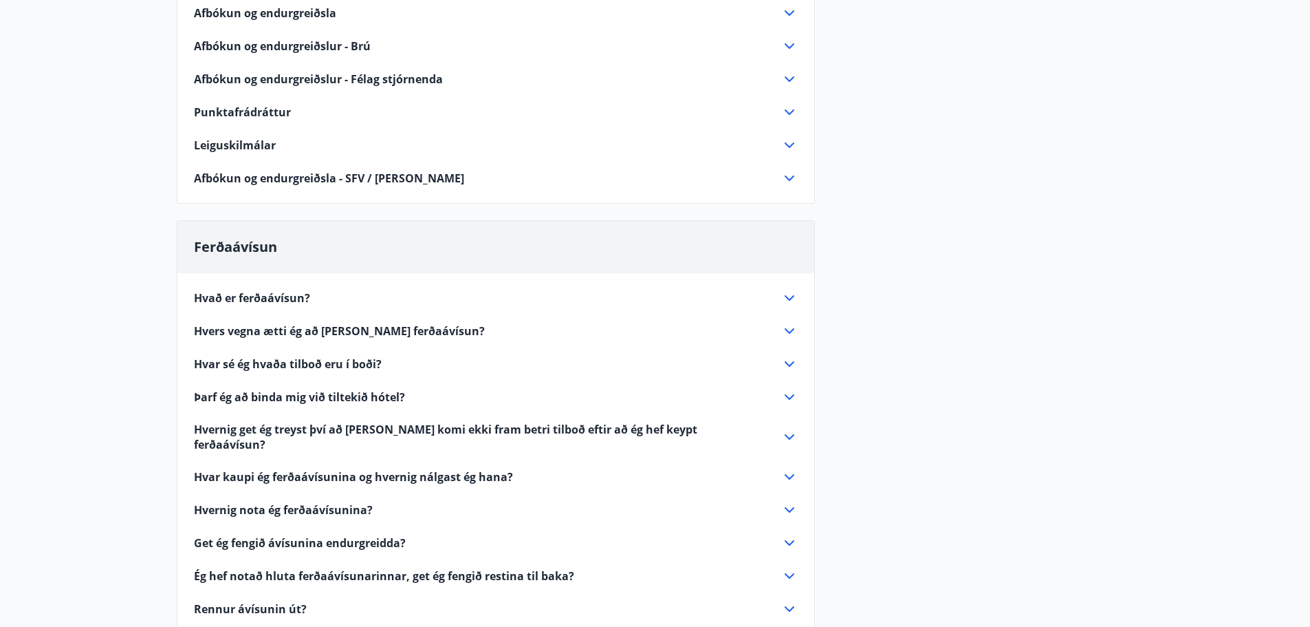
scroll to position [570, 0]
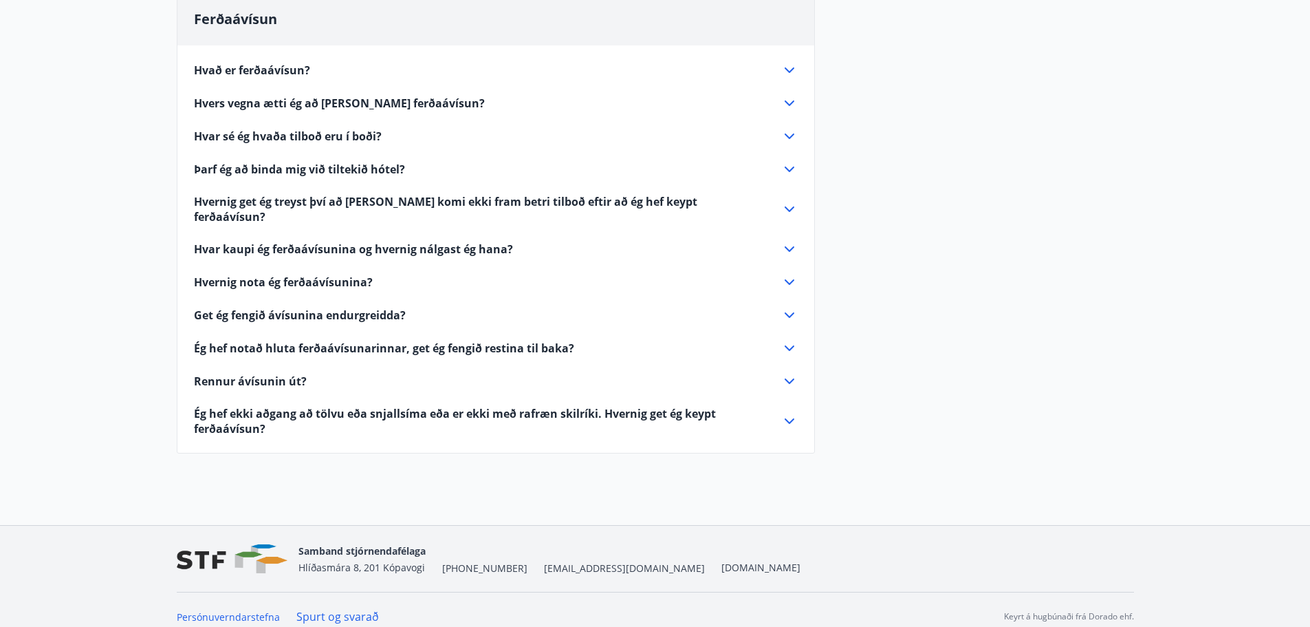
click at [780, 205] on div "Hvernig get ég treyst því að [PERSON_NAME] komi ekki fram betri tilboð eftir að…" at bounding box center [487, 209] width 587 height 30
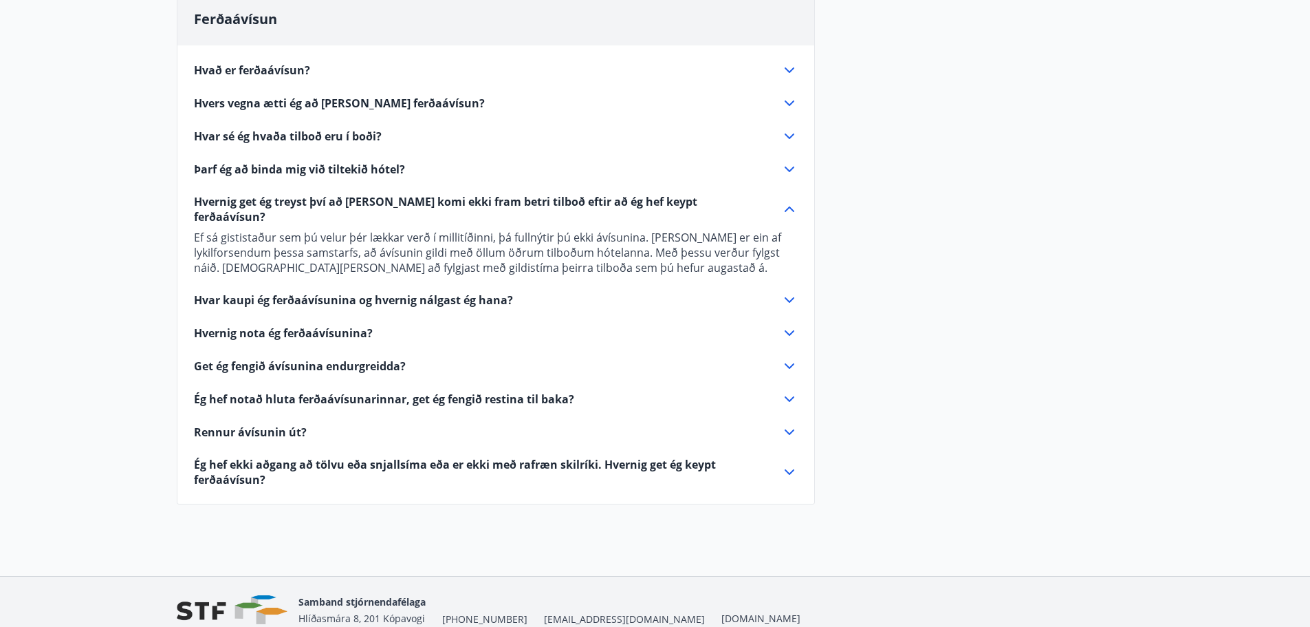
click at [788, 292] on icon at bounding box center [789, 300] width 17 height 17
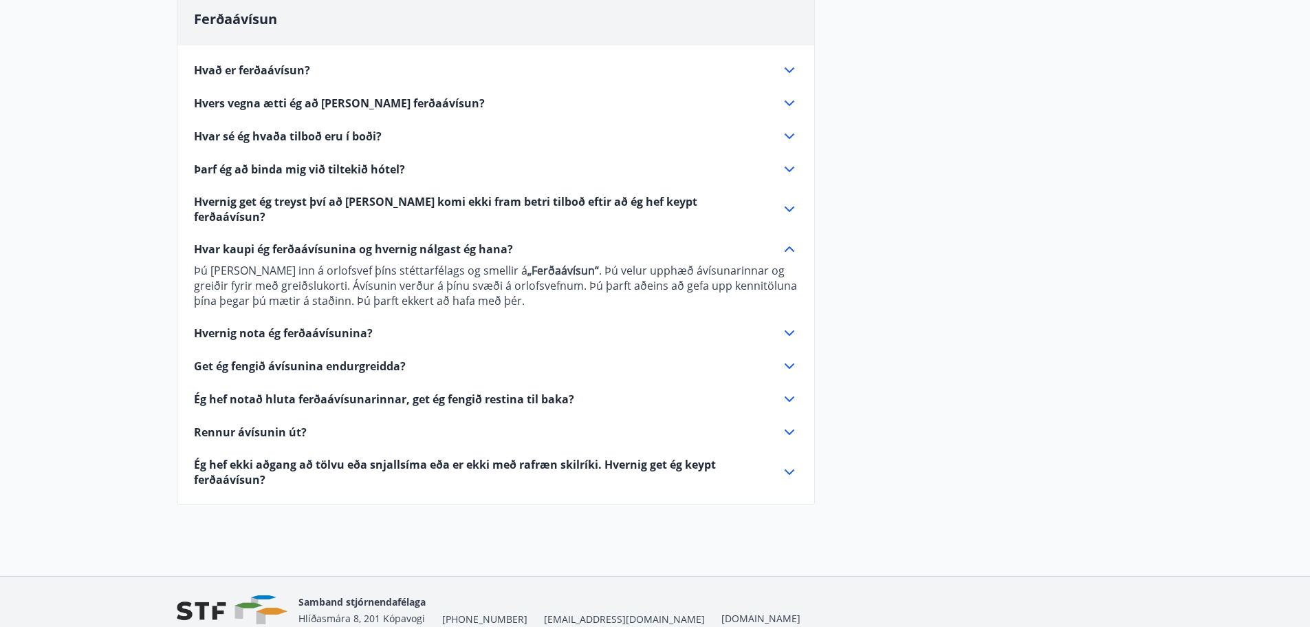
click at [790, 325] on icon at bounding box center [789, 333] width 17 height 17
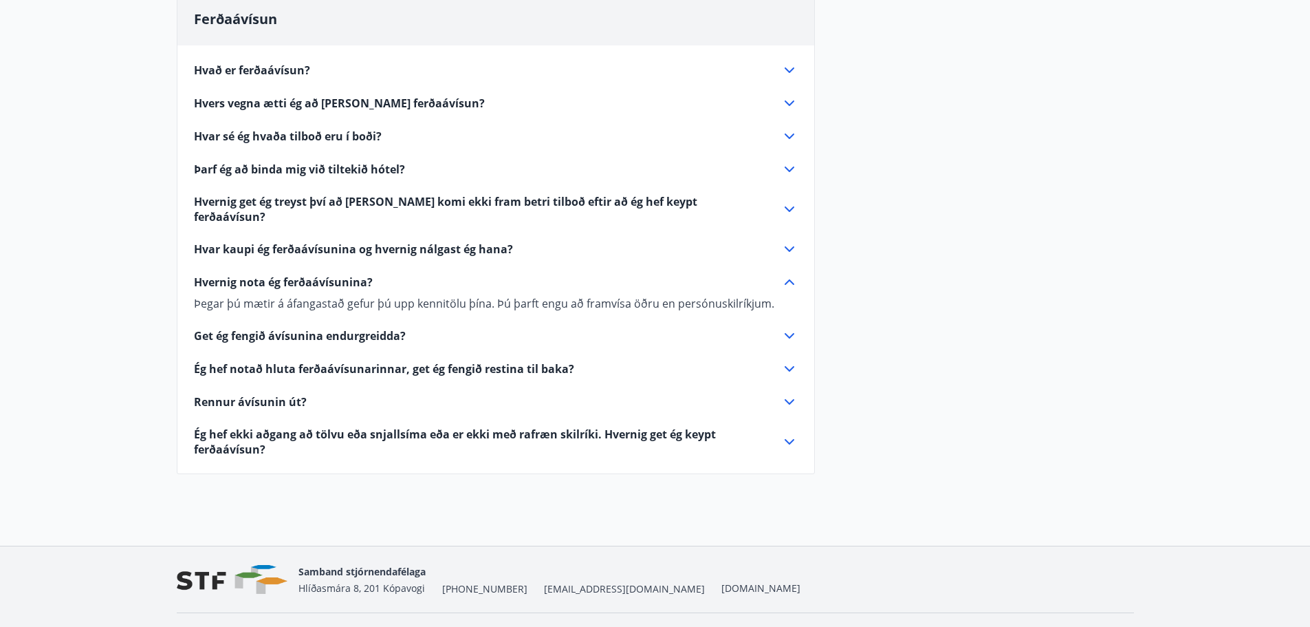
click at [792, 329] on icon at bounding box center [789, 335] width 17 height 17
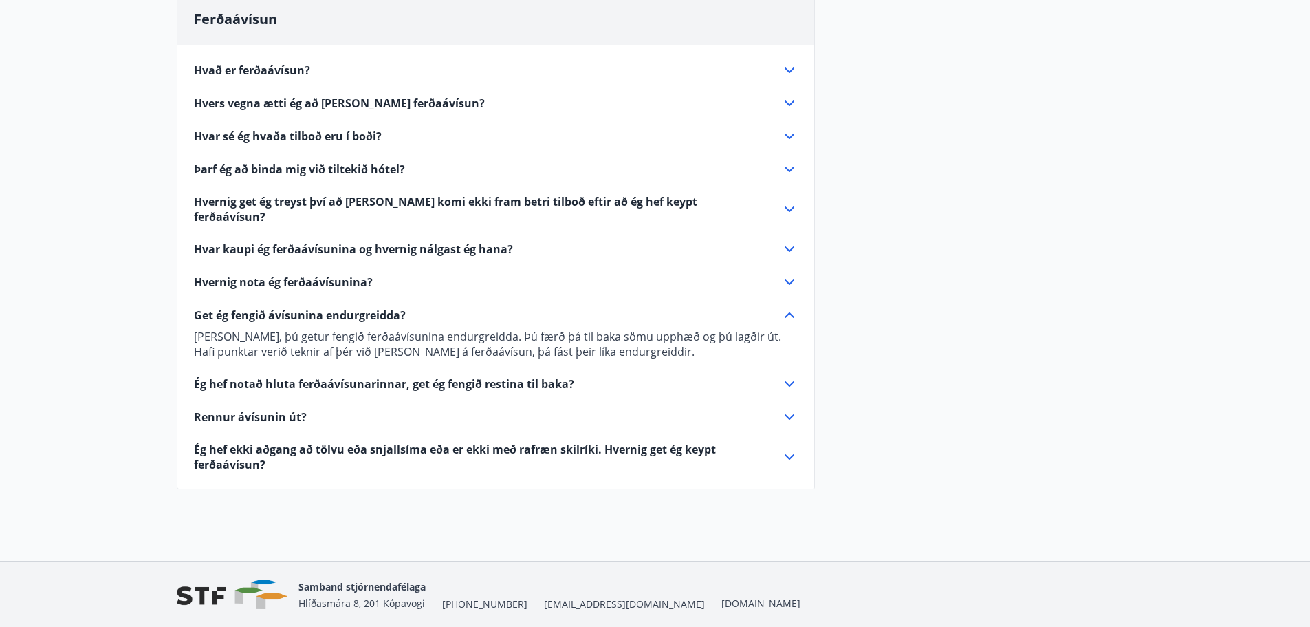
click at [792, 376] on icon at bounding box center [789, 384] width 17 height 17
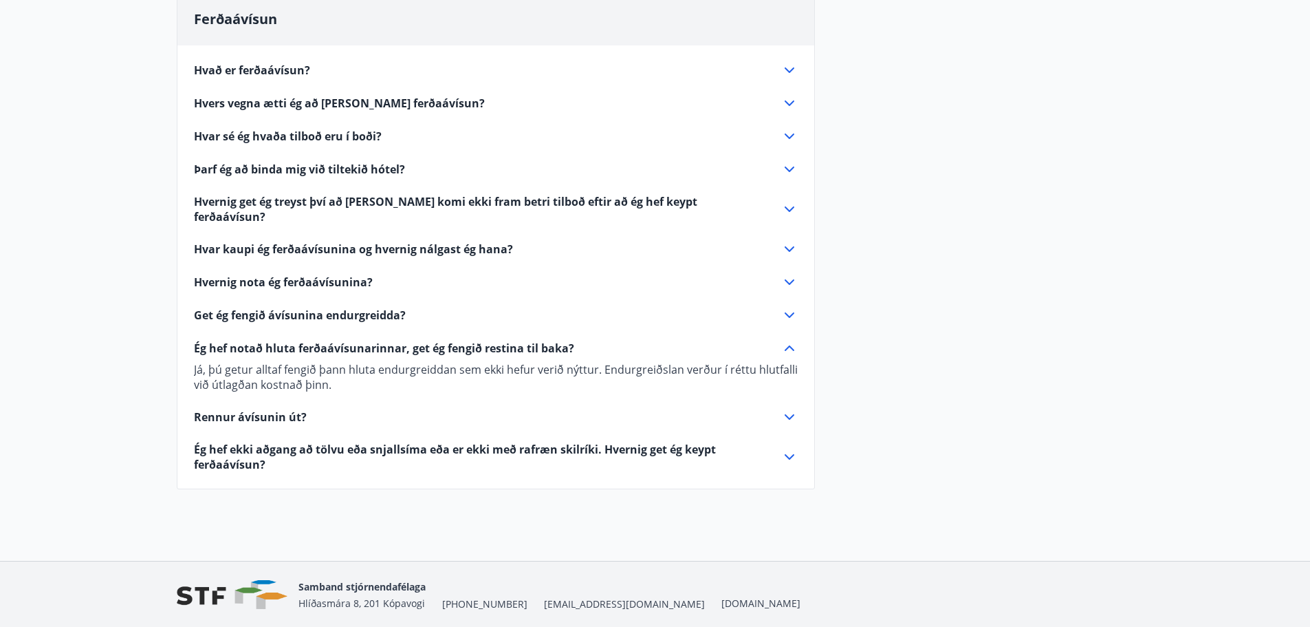
click at [790, 409] on icon at bounding box center [789, 417] width 17 height 17
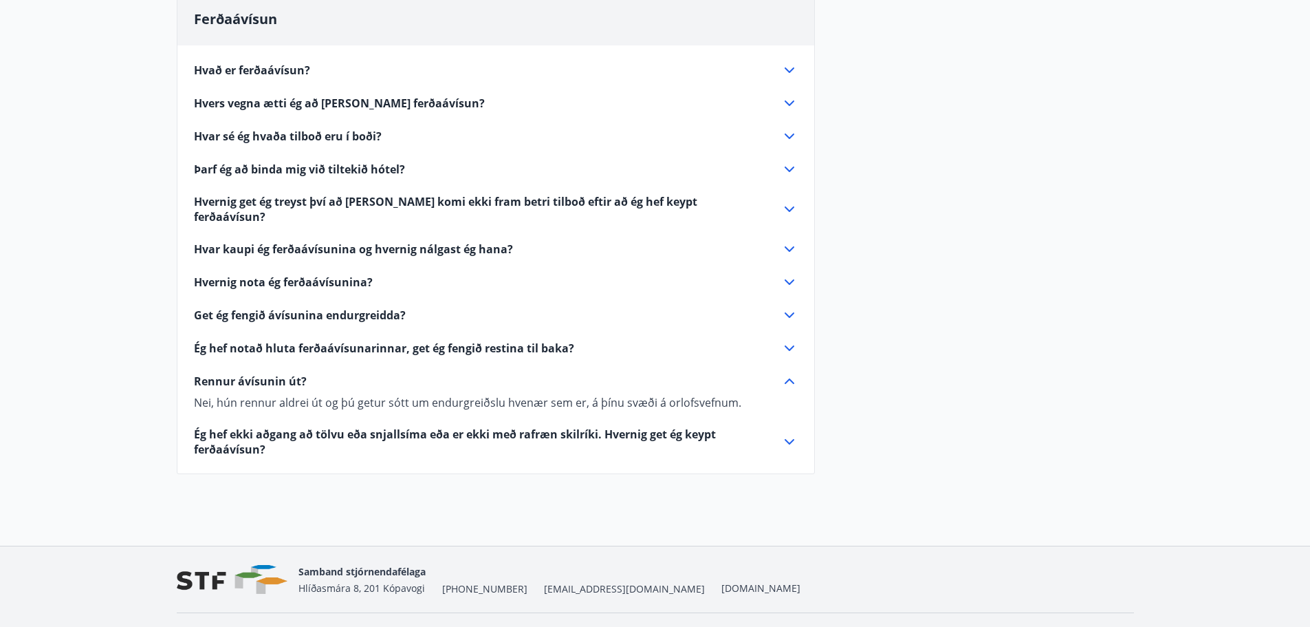
click at [792, 433] on icon at bounding box center [789, 441] width 17 height 17
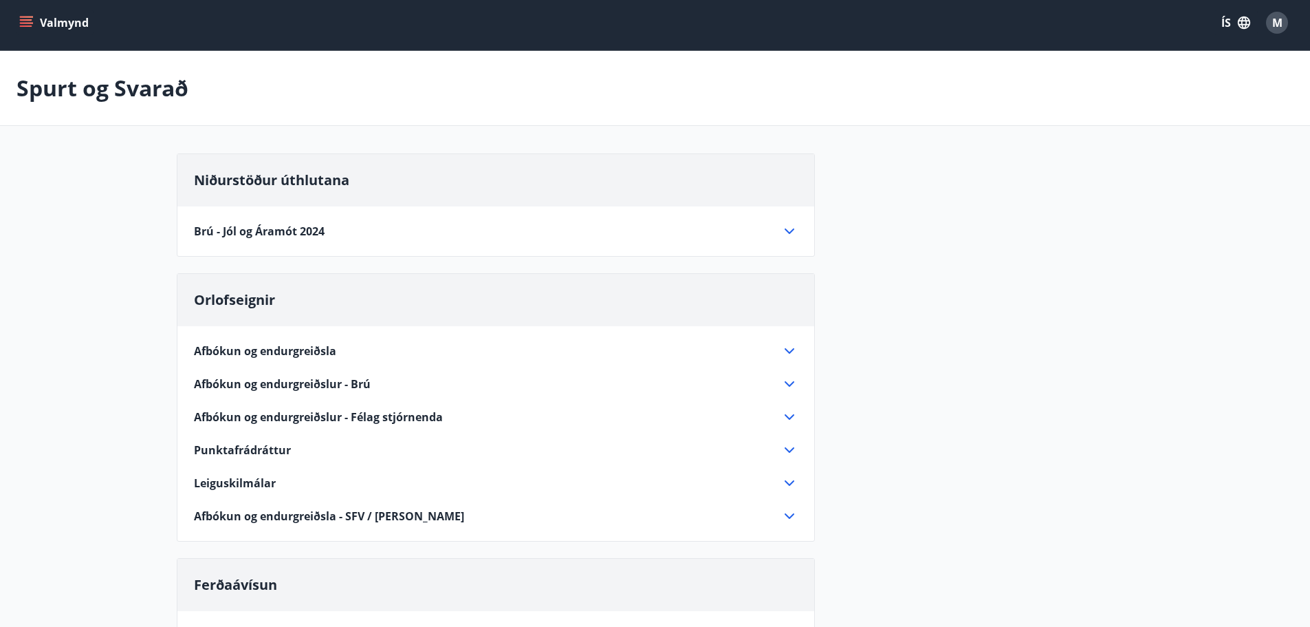
scroll to position [0, 0]
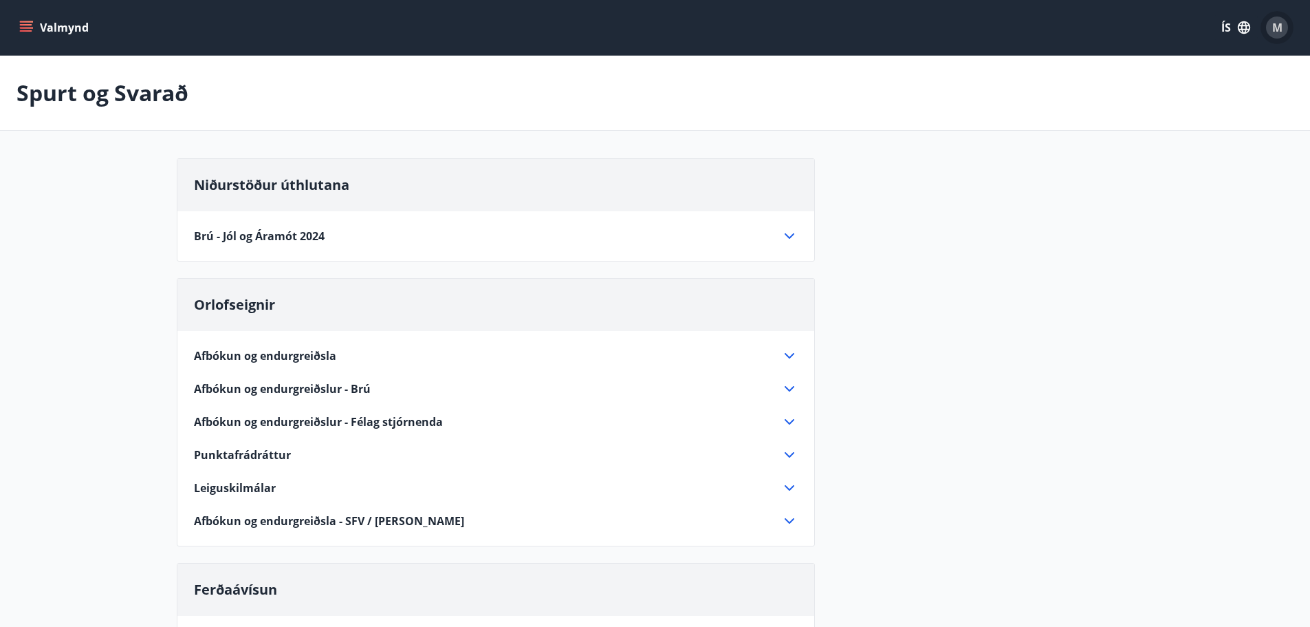
click at [1271, 36] on div "M" at bounding box center [1277, 28] width 22 height 22
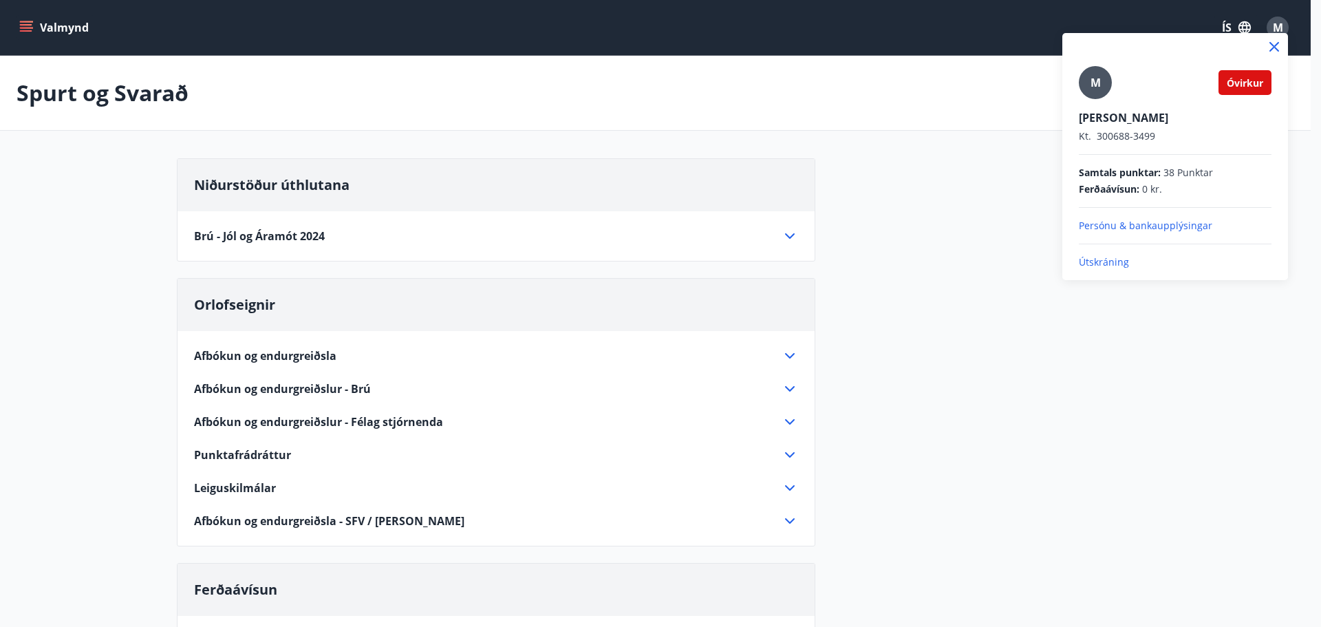
click at [1173, 175] on span "38 Punktar" at bounding box center [1188, 173] width 50 height 14
click at [1098, 96] on div "M" at bounding box center [1095, 82] width 33 height 33
click at [1098, 101] on input "M" at bounding box center [1172, 108] width 187 height 14
click at [34, 31] on div at bounding box center [660, 313] width 1321 height 627
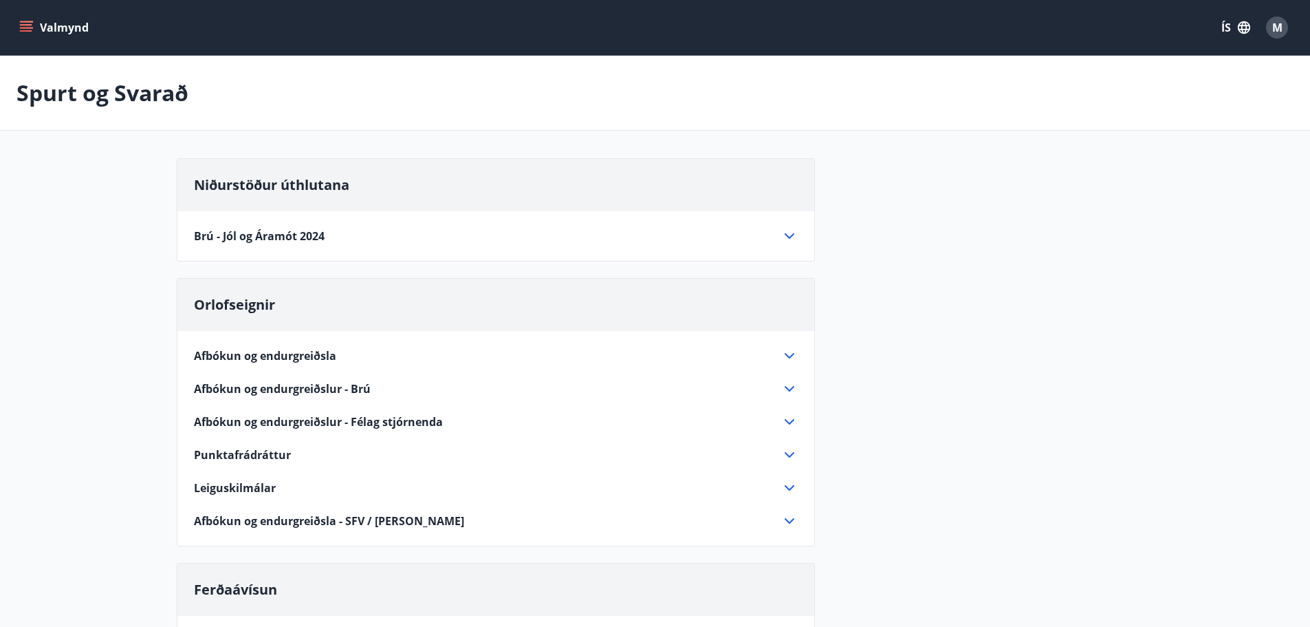
click at [34, 31] on button "Valmynd" at bounding box center [56, 27] width 78 height 25
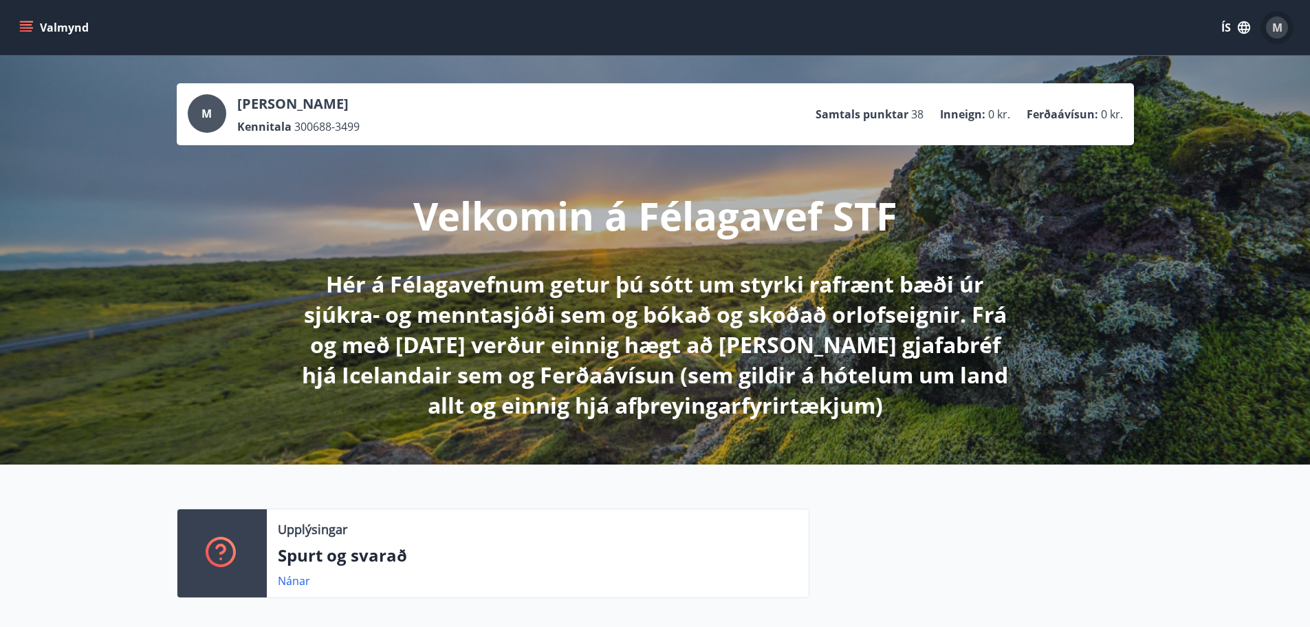
click at [1275, 39] on button "M" at bounding box center [1277, 27] width 33 height 33
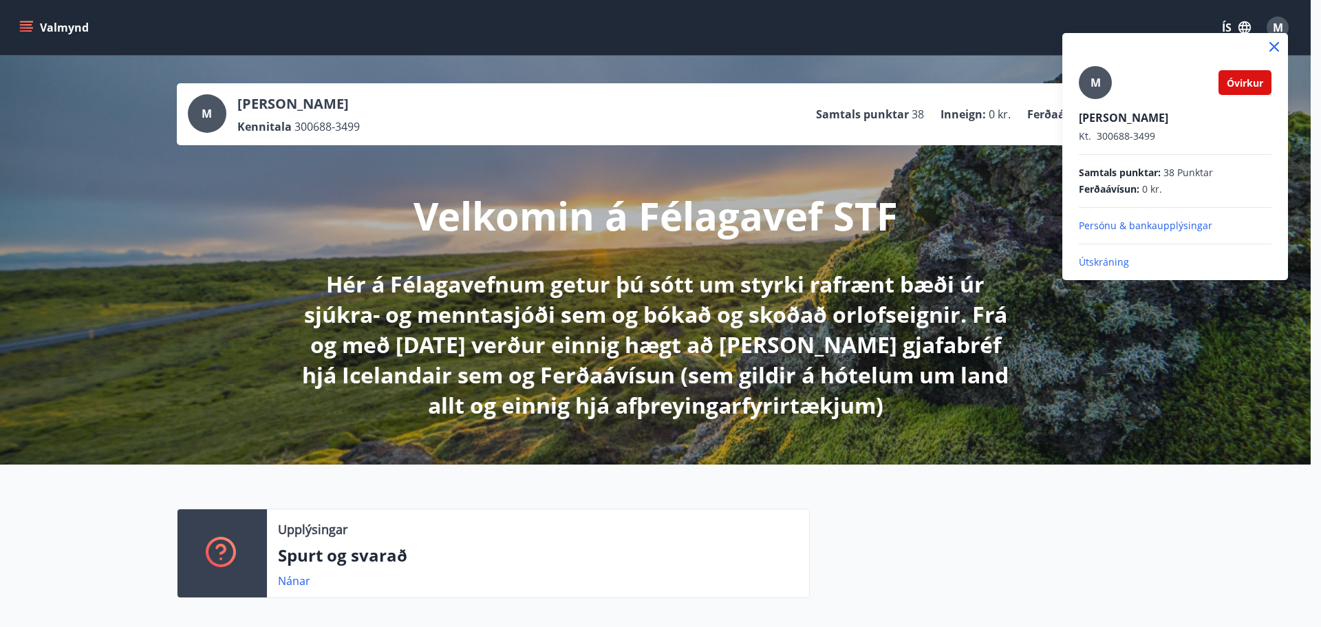
click at [1275, 54] on icon at bounding box center [1274, 47] width 17 height 17
